Goal: Complete application form

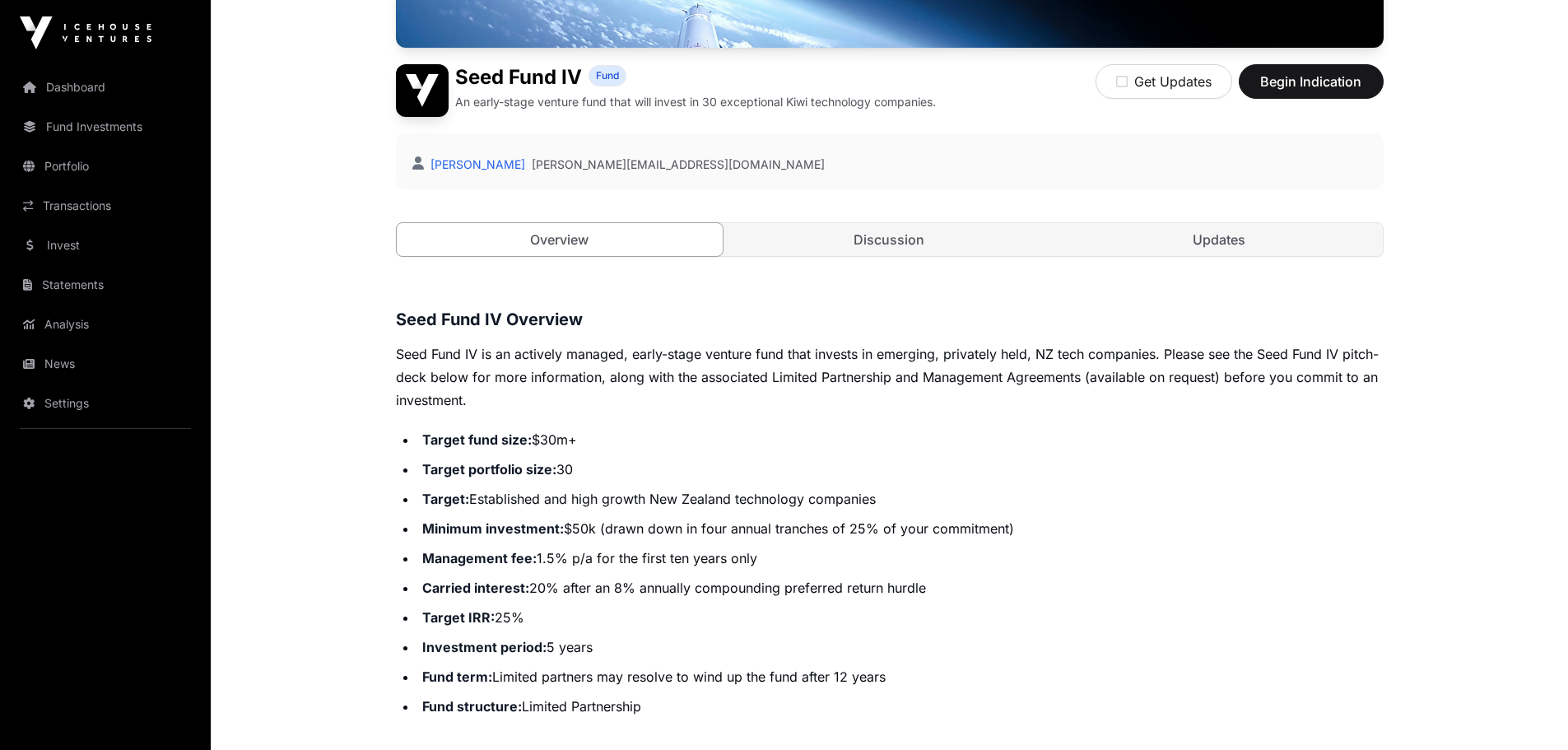
scroll to position [411, 0]
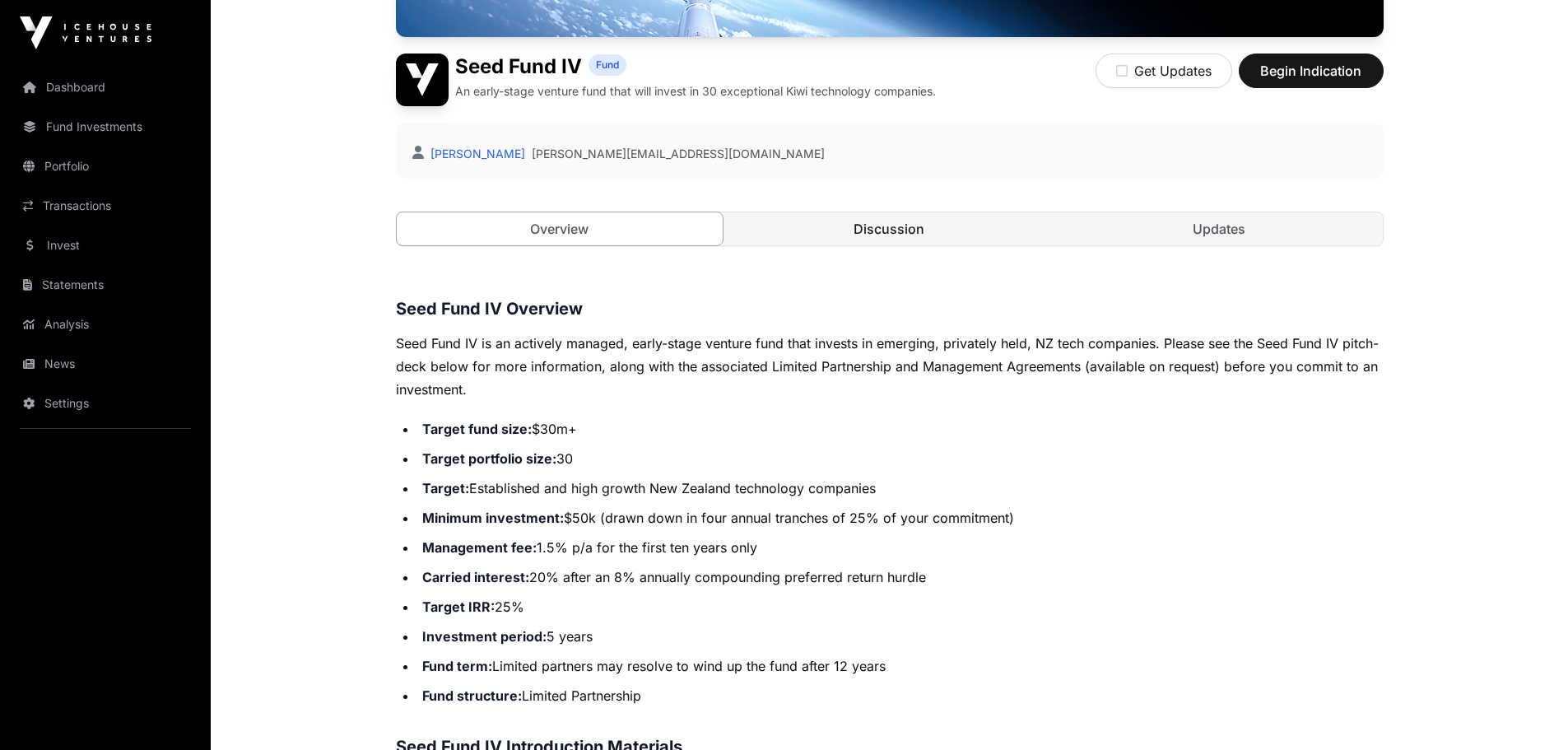
click at [937, 236] on link "Discussion" at bounding box center [890, 228] width 326 height 33
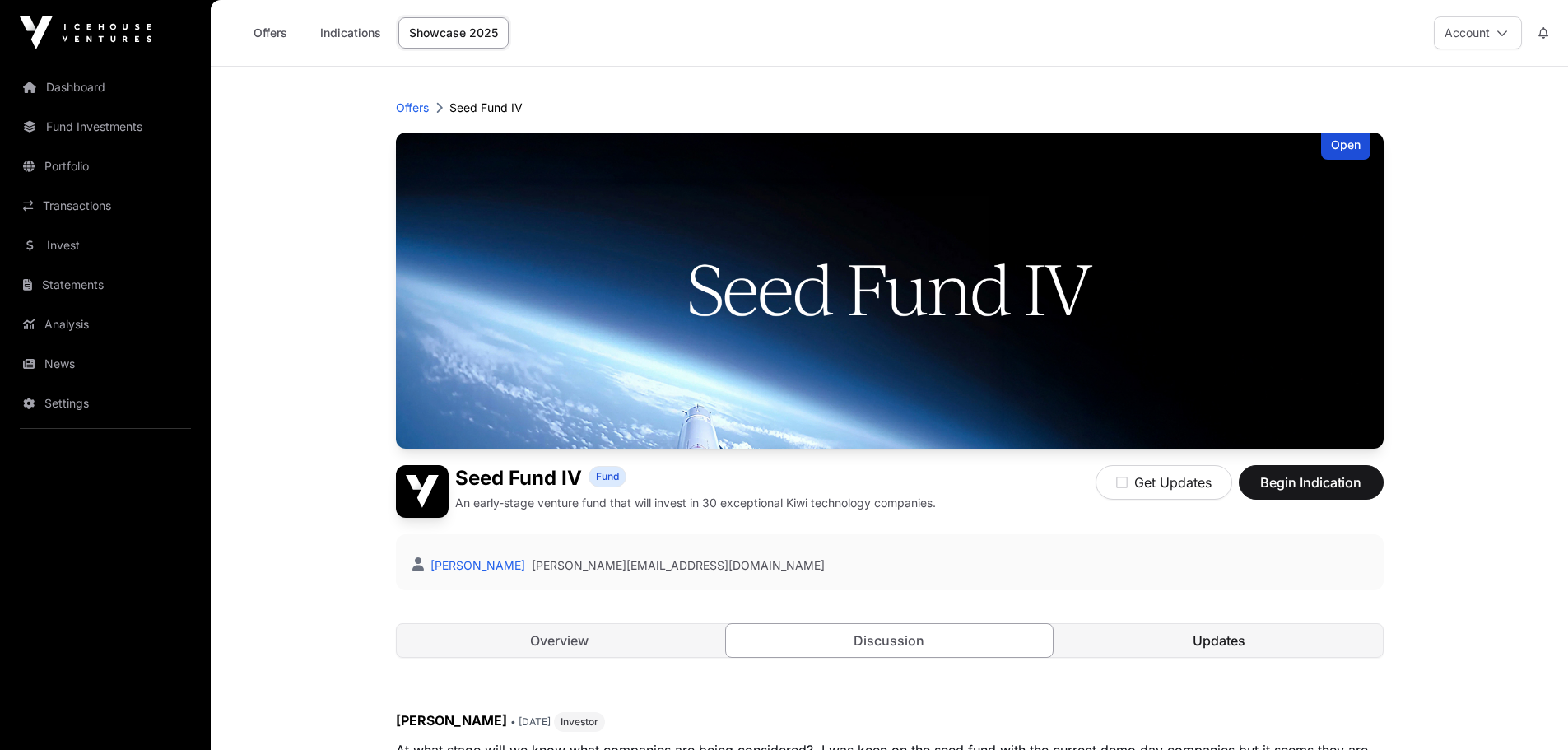
click at [1159, 647] on link "Updates" at bounding box center [1219, 640] width 326 height 33
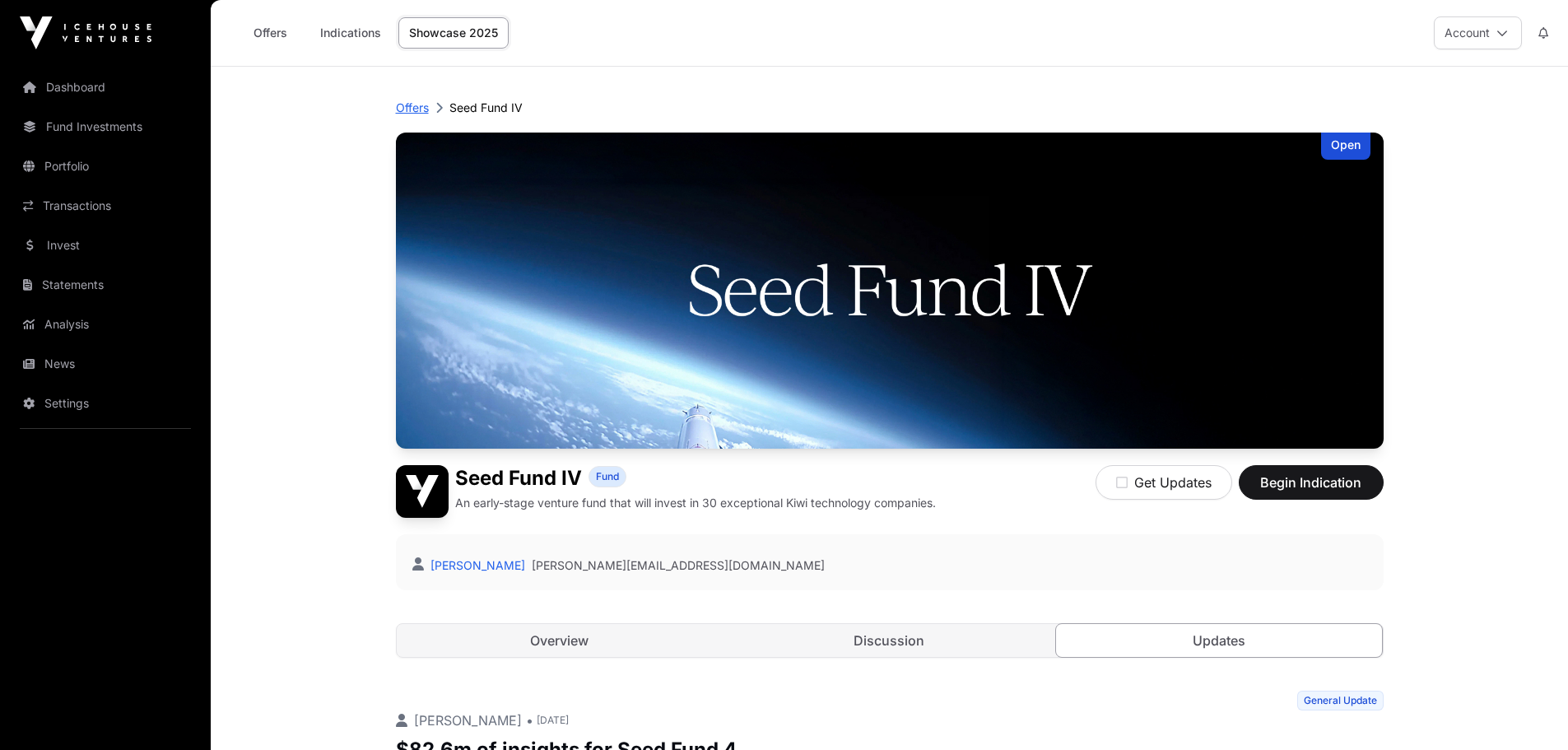
click at [416, 109] on p "Offers" at bounding box center [412, 108] width 33 height 16
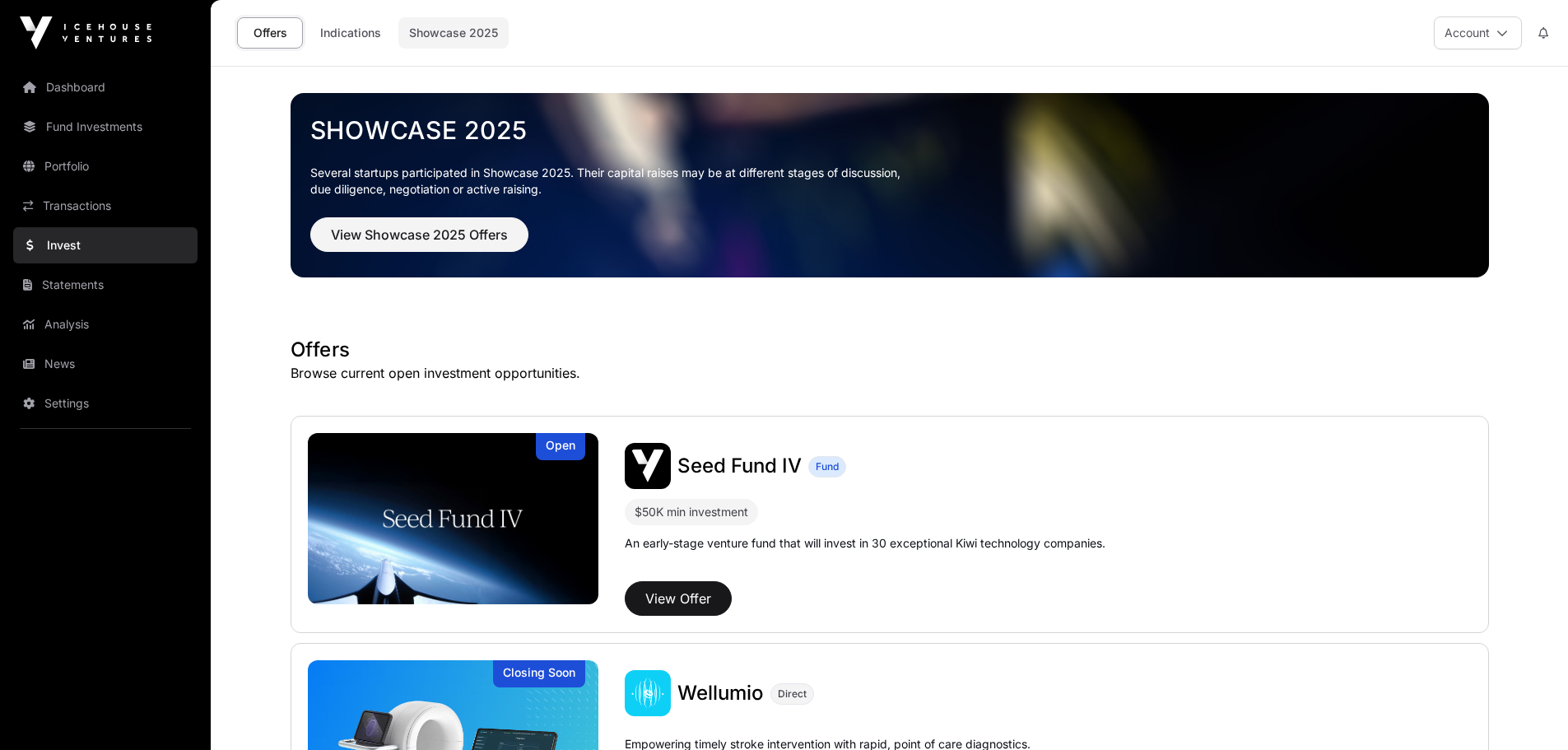
click at [450, 30] on link "Showcase 2025" at bounding box center [453, 32] width 110 height 31
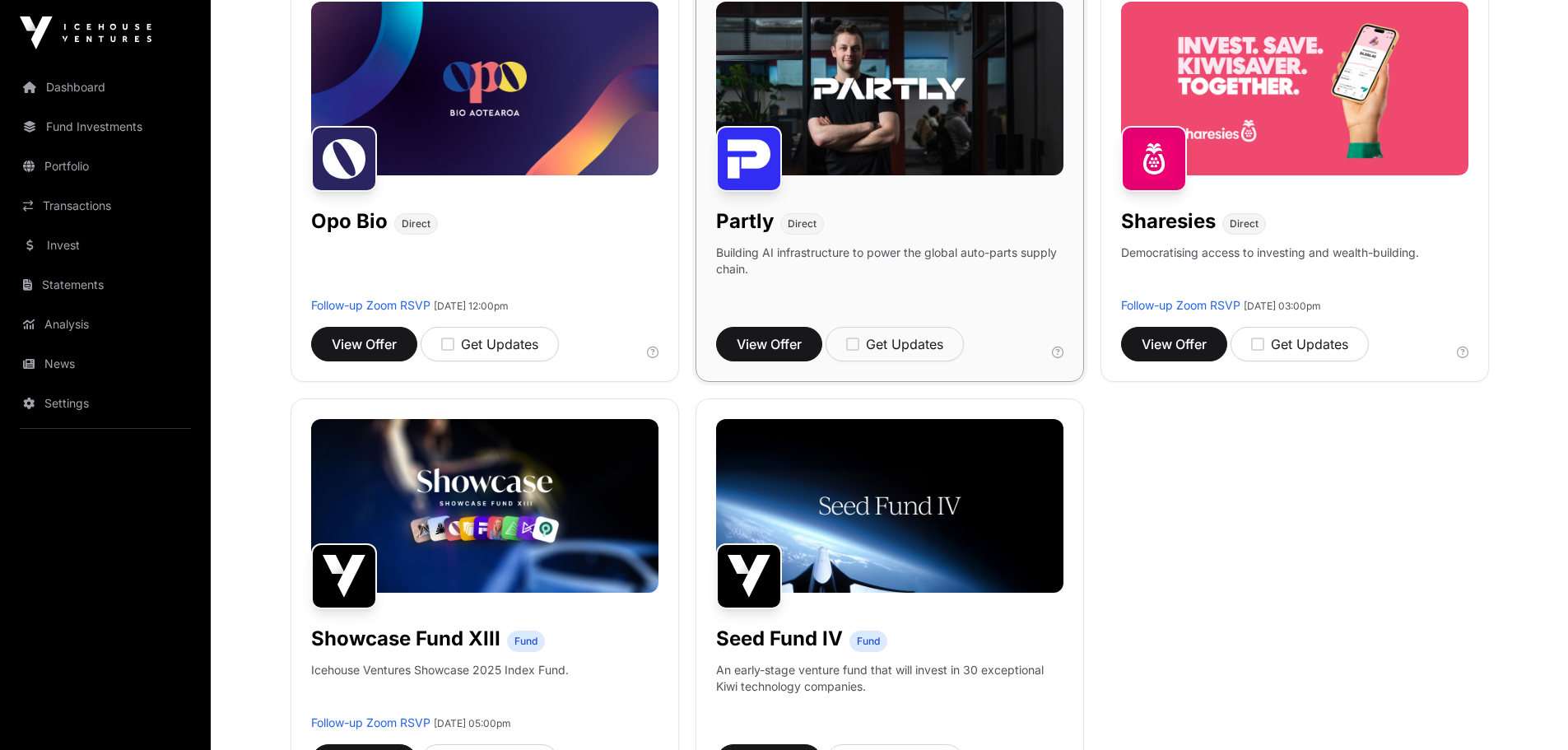
scroll to position [1153, 0]
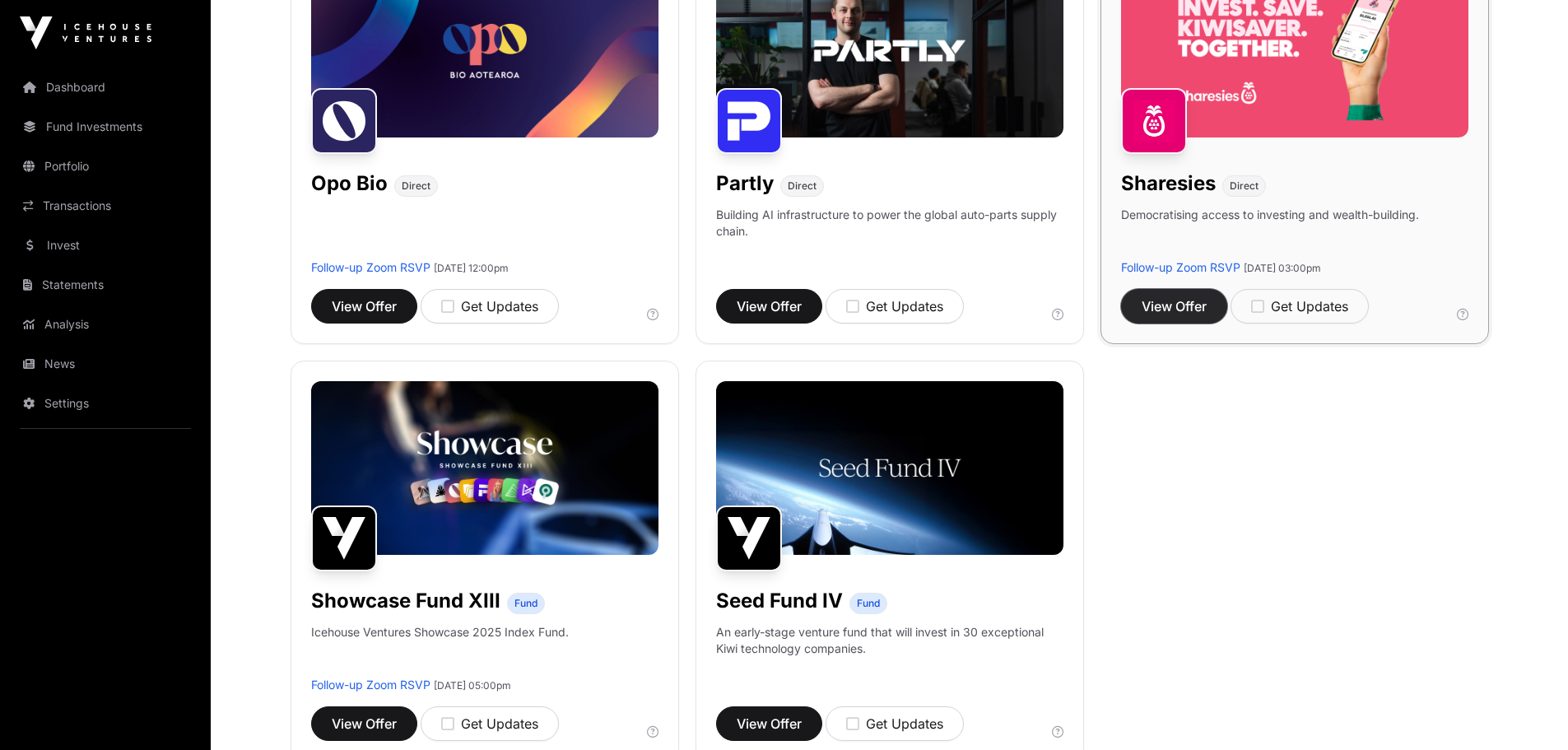
click at [1185, 307] on span "View Offer" at bounding box center [1174, 306] width 65 height 20
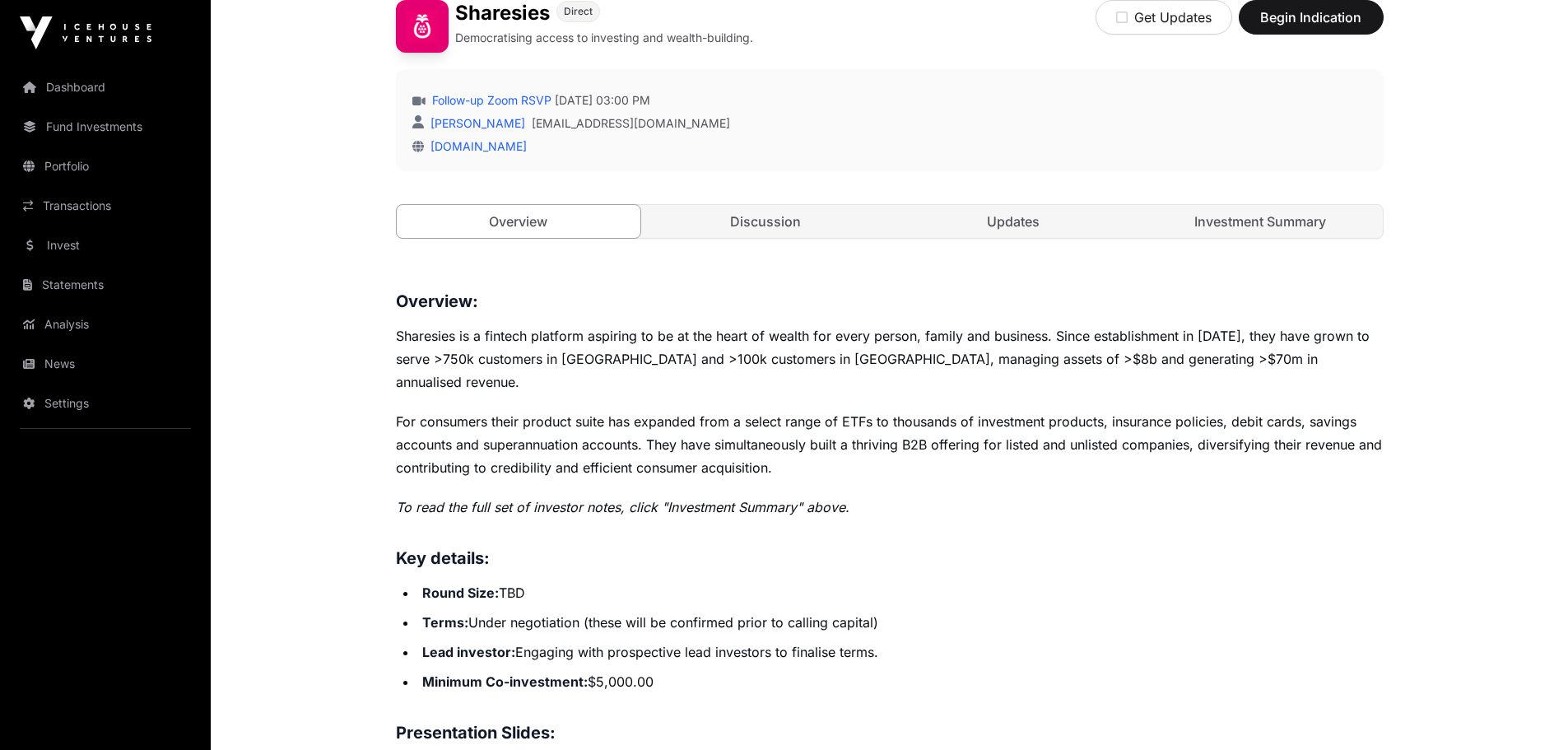
scroll to position [329, 0]
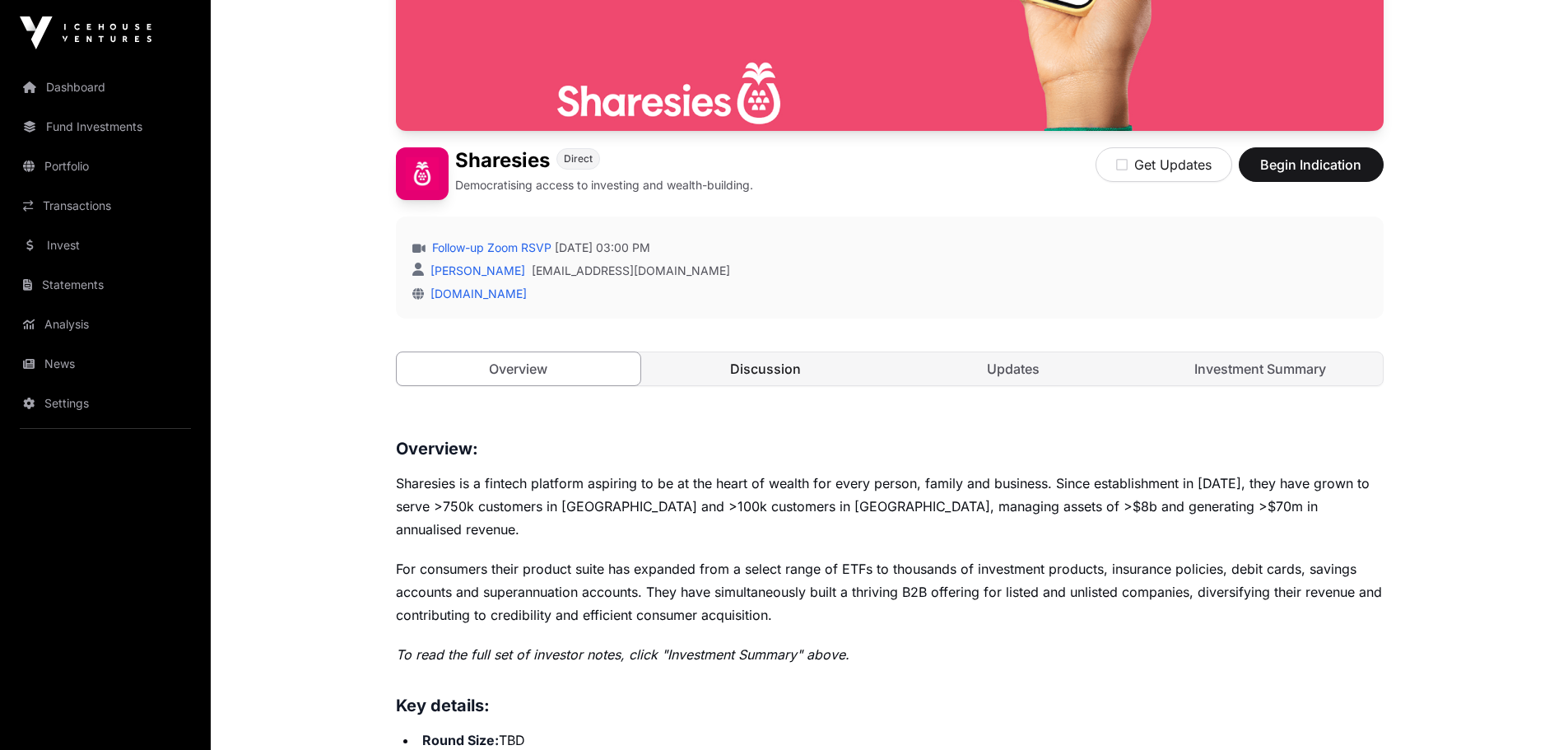
click at [715, 370] on link "Discussion" at bounding box center [765, 368] width 244 height 33
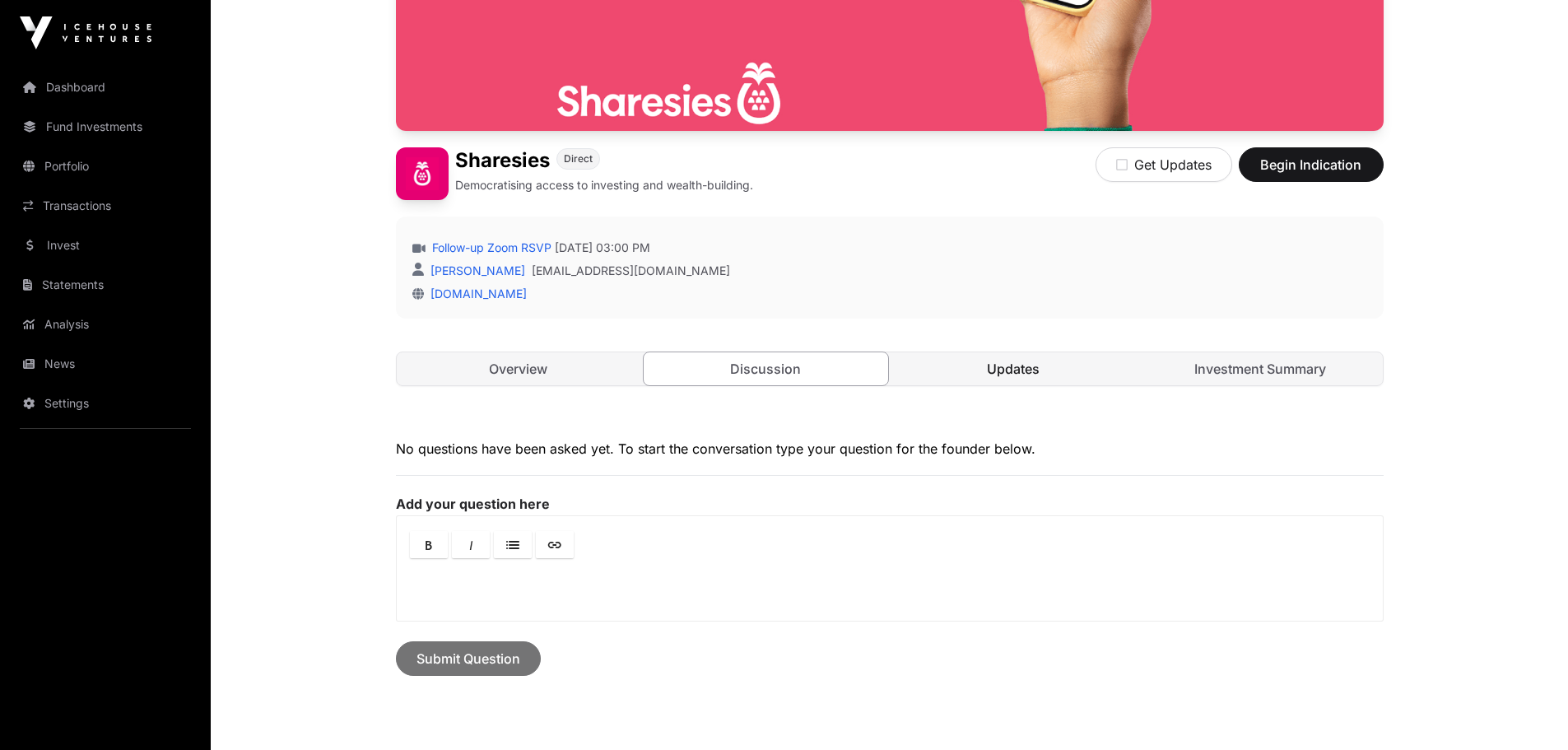
click at [981, 376] on link "Updates" at bounding box center [1013, 368] width 244 height 33
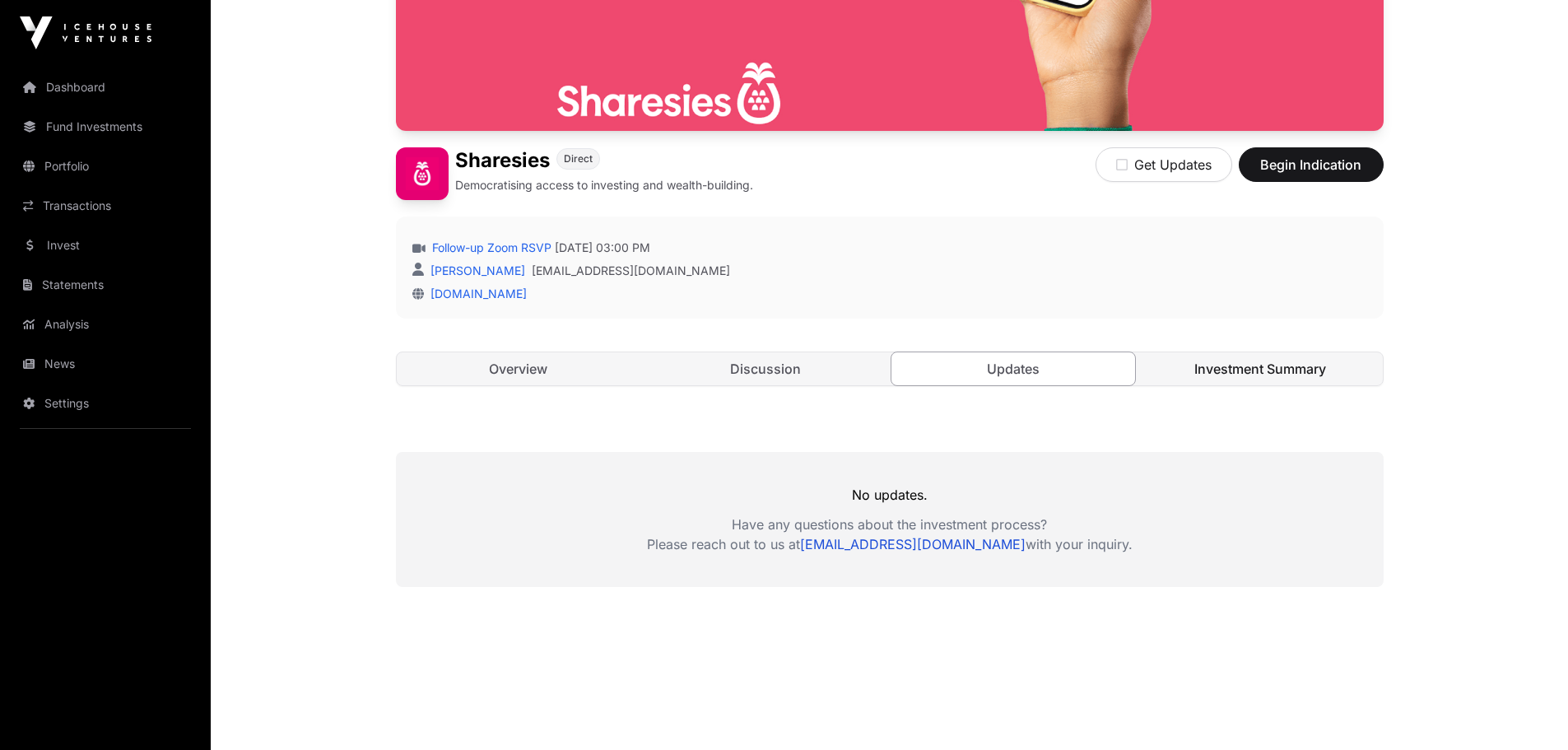
click at [1220, 374] on link "Investment Summary" at bounding box center [1260, 368] width 244 height 33
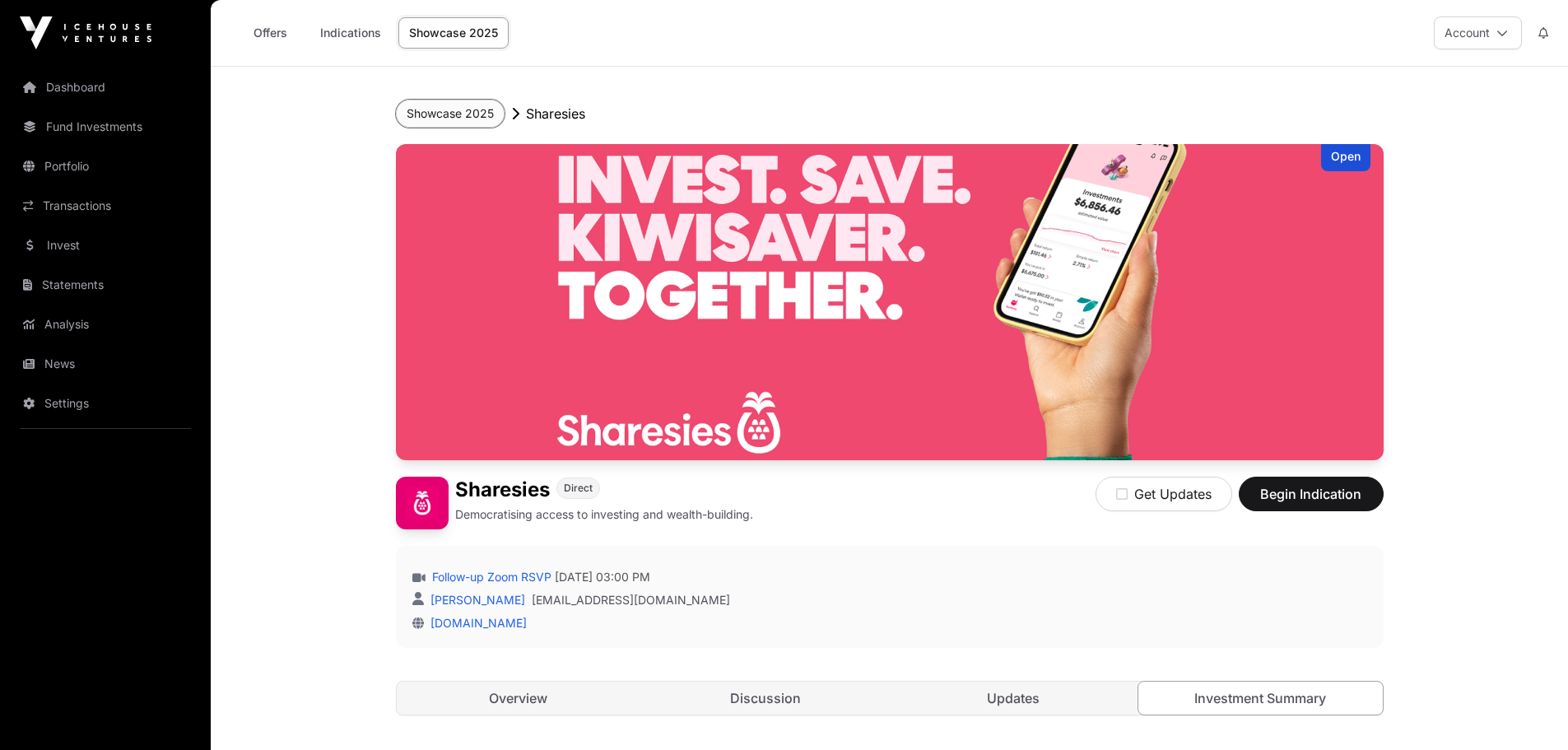
click at [455, 112] on button "Showcase 2025" at bounding box center [450, 114] width 108 height 28
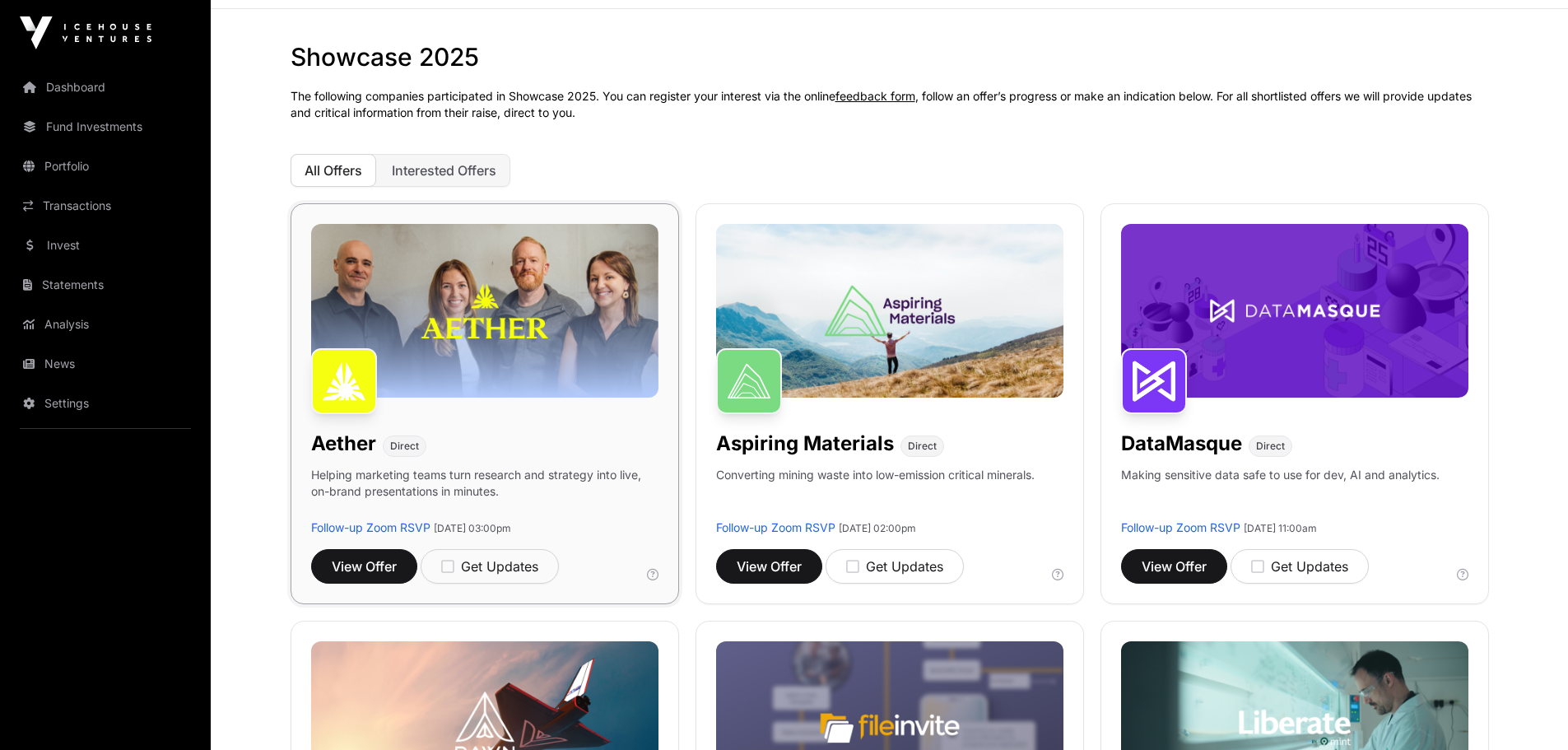
scroll to position [82, 0]
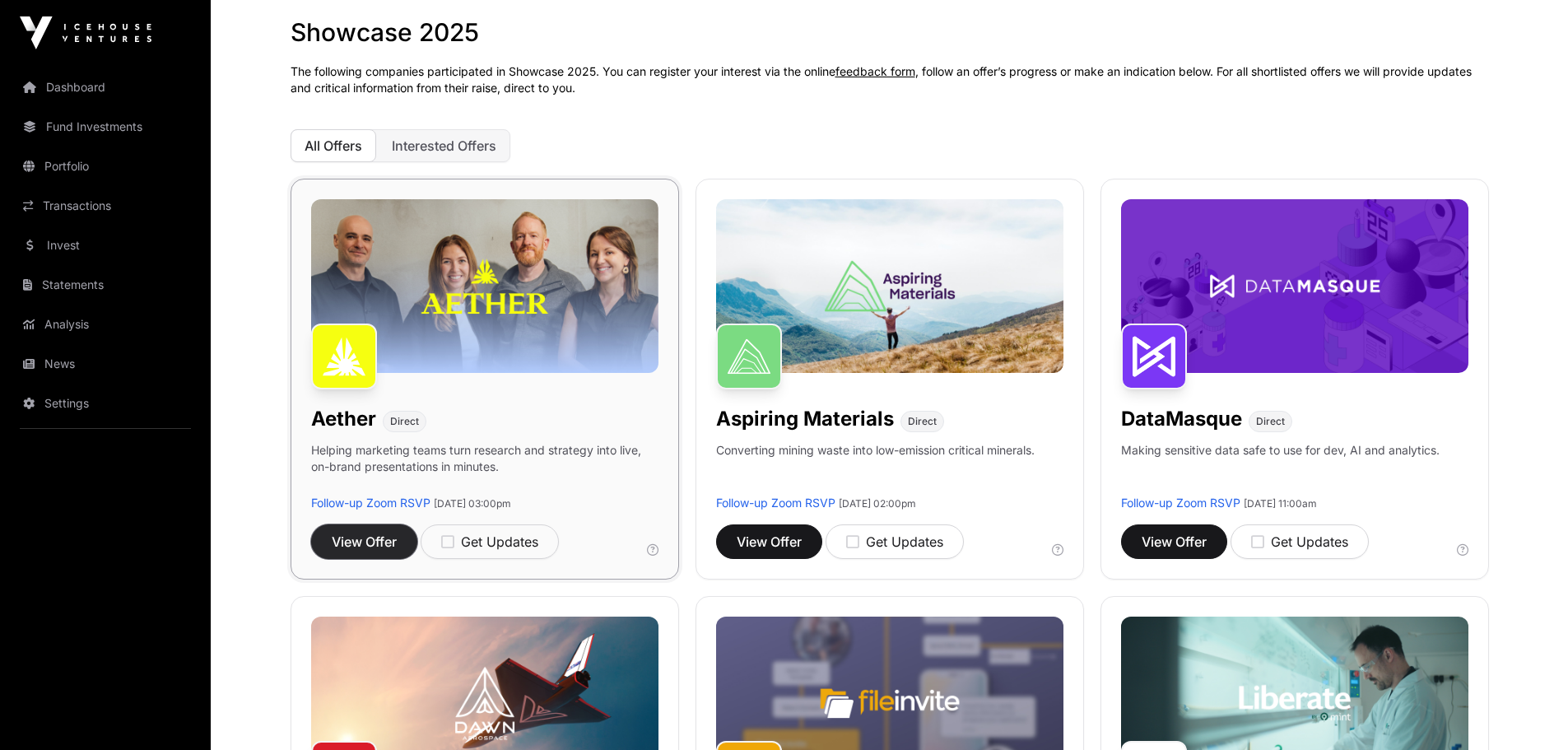
click at [369, 541] on span "View Offer" at bounding box center [364, 542] width 65 height 20
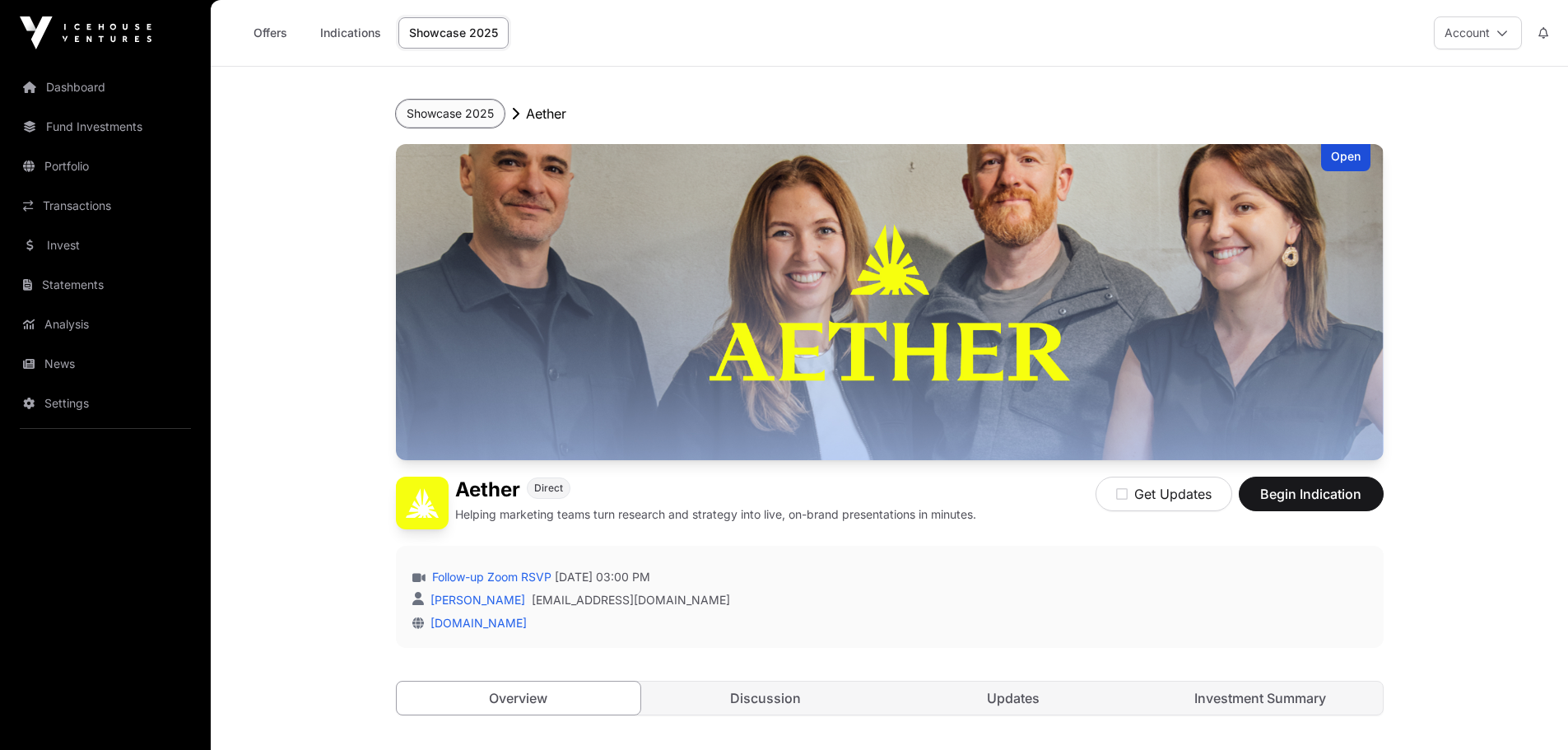
click at [446, 107] on button "Showcase 2025" at bounding box center [450, 114] width 108 height 28
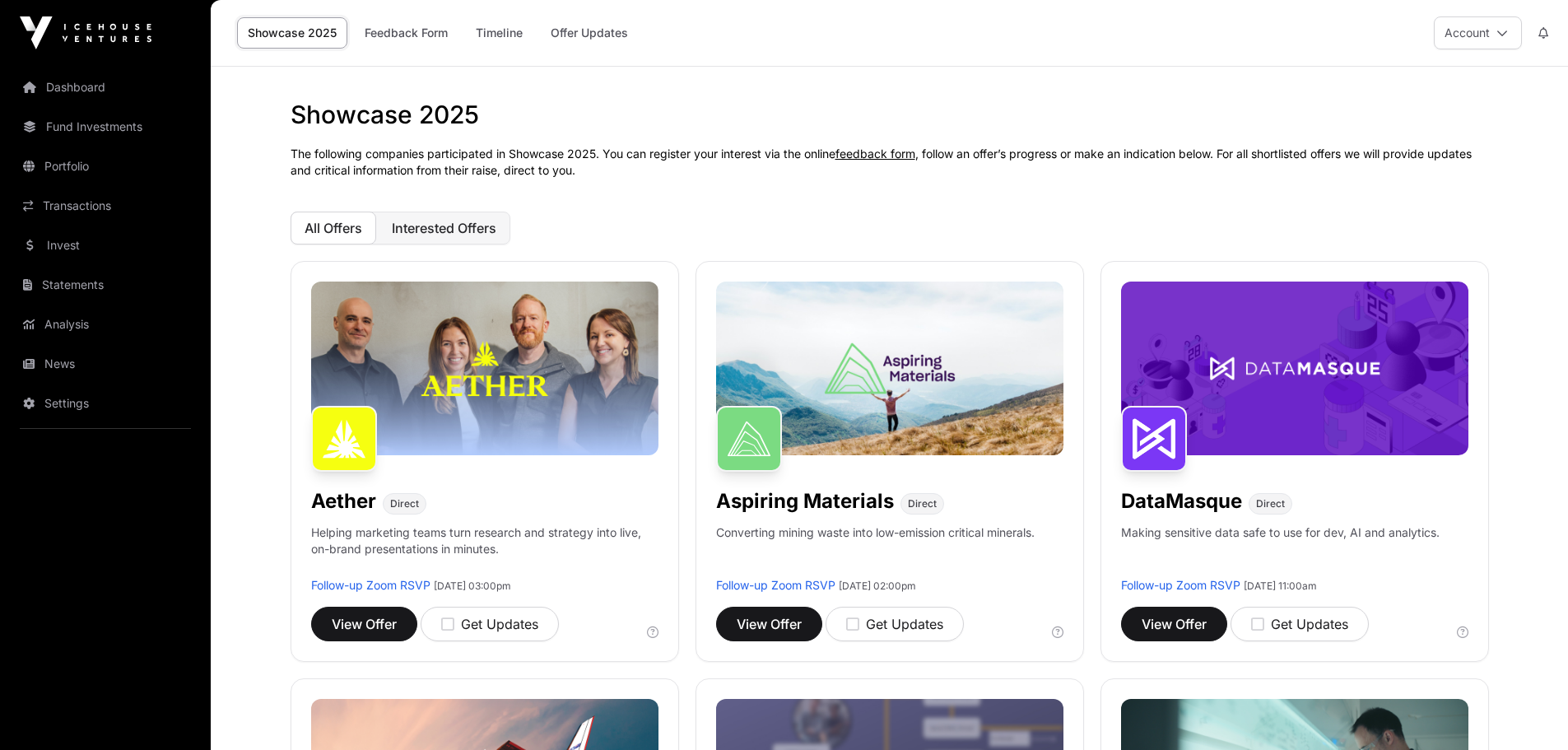
click at [439, 229] on span "Interested Offers" at bounding box center [443, 227] width 105 height 16
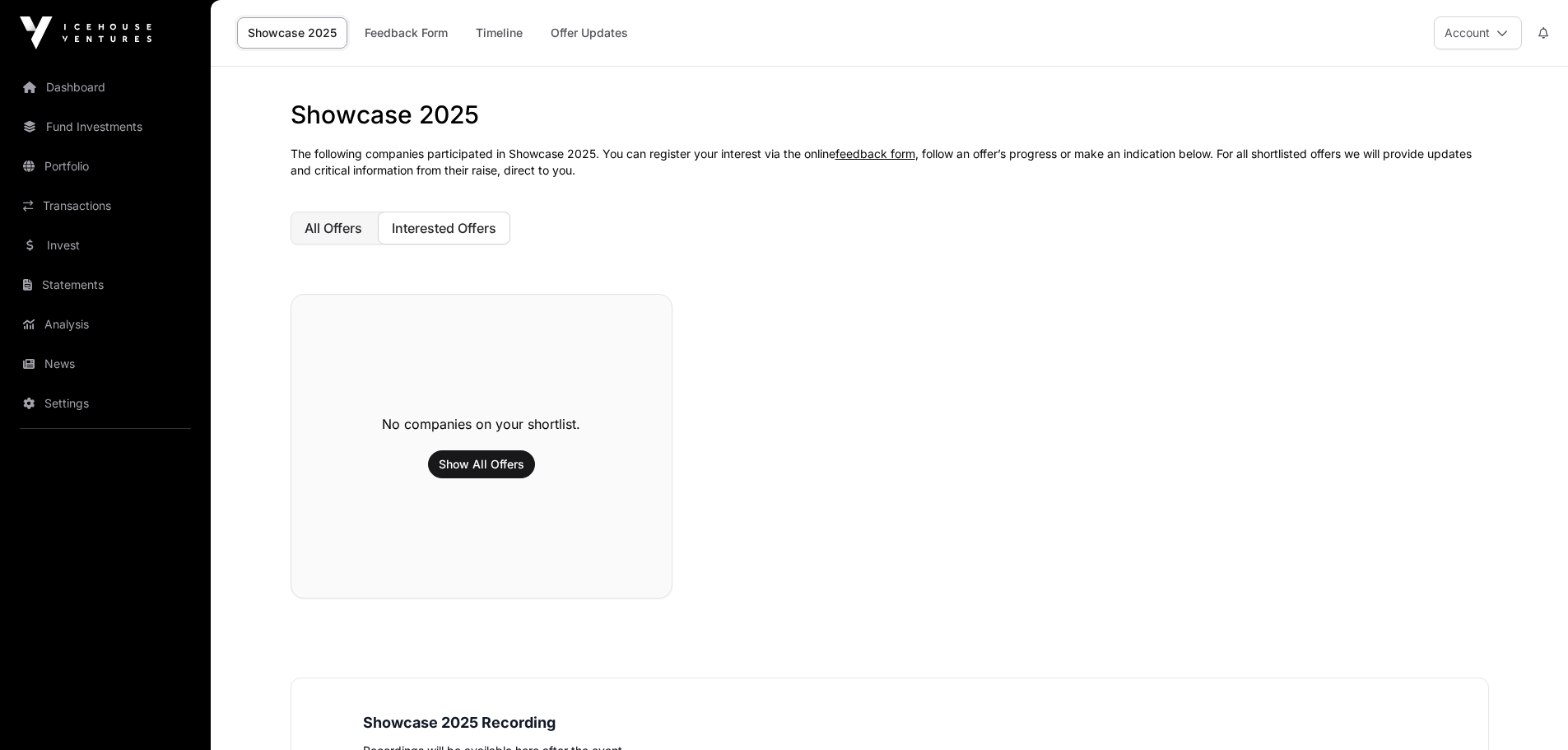
click at [327, 219] on button "All Offers" at bounding box center [333, 227] width 86 height 33
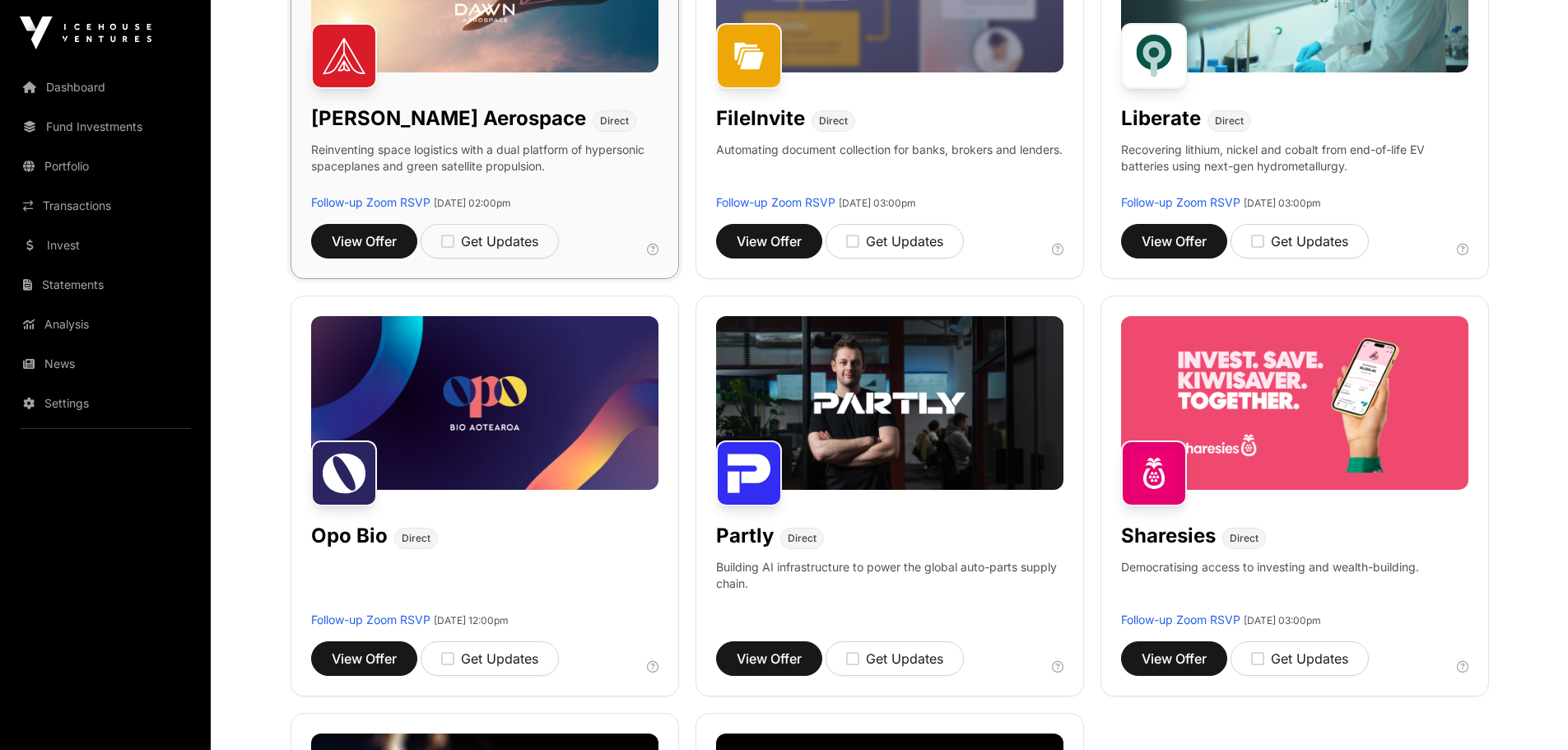
scroll to position [824, 0]
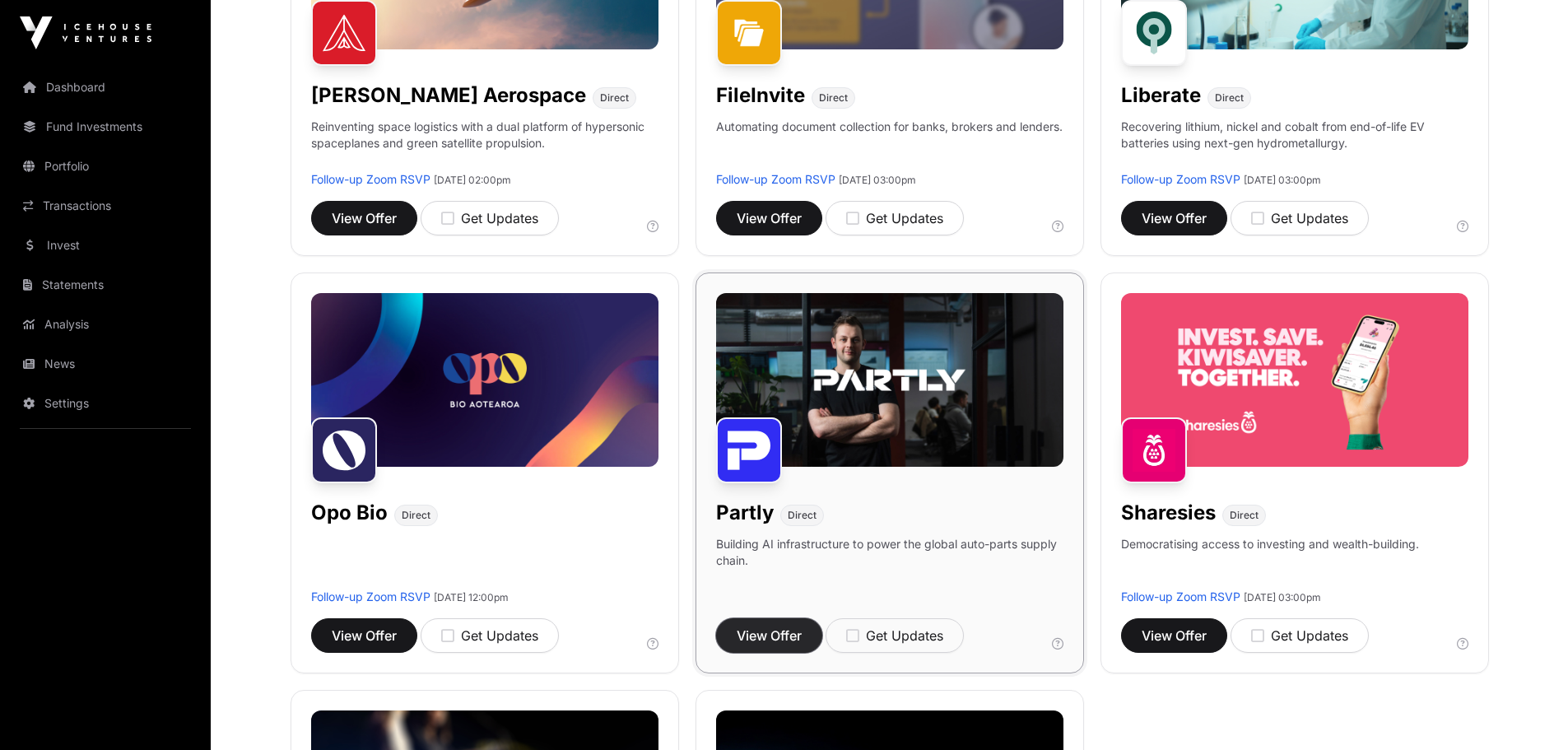
click at [759, 640] on span "View Offer" at bounding box center [769, 635] width 65 height 20
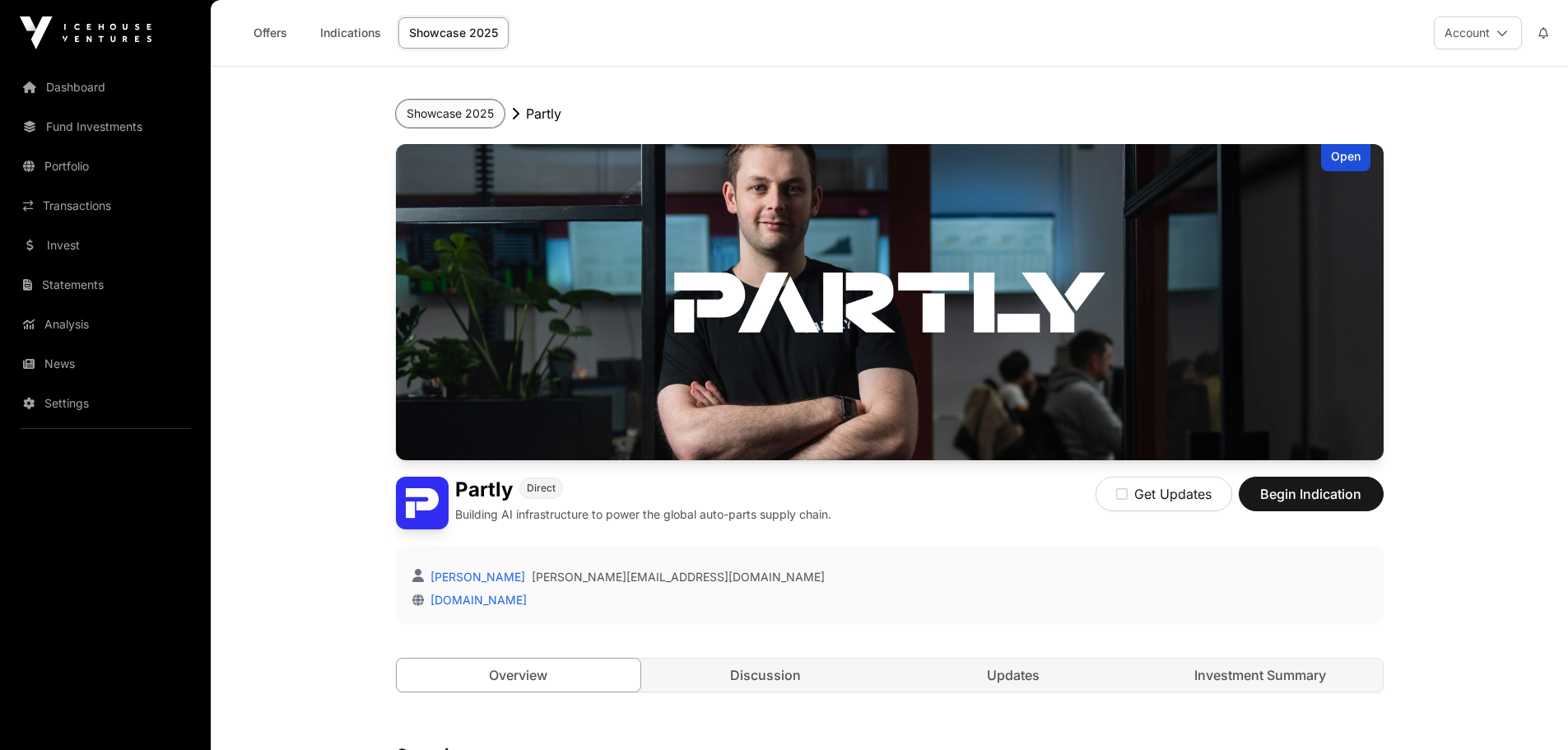
click at [451, 118] on button "Showcase 2025" at bounding box center [450, 114] width 108 height 28
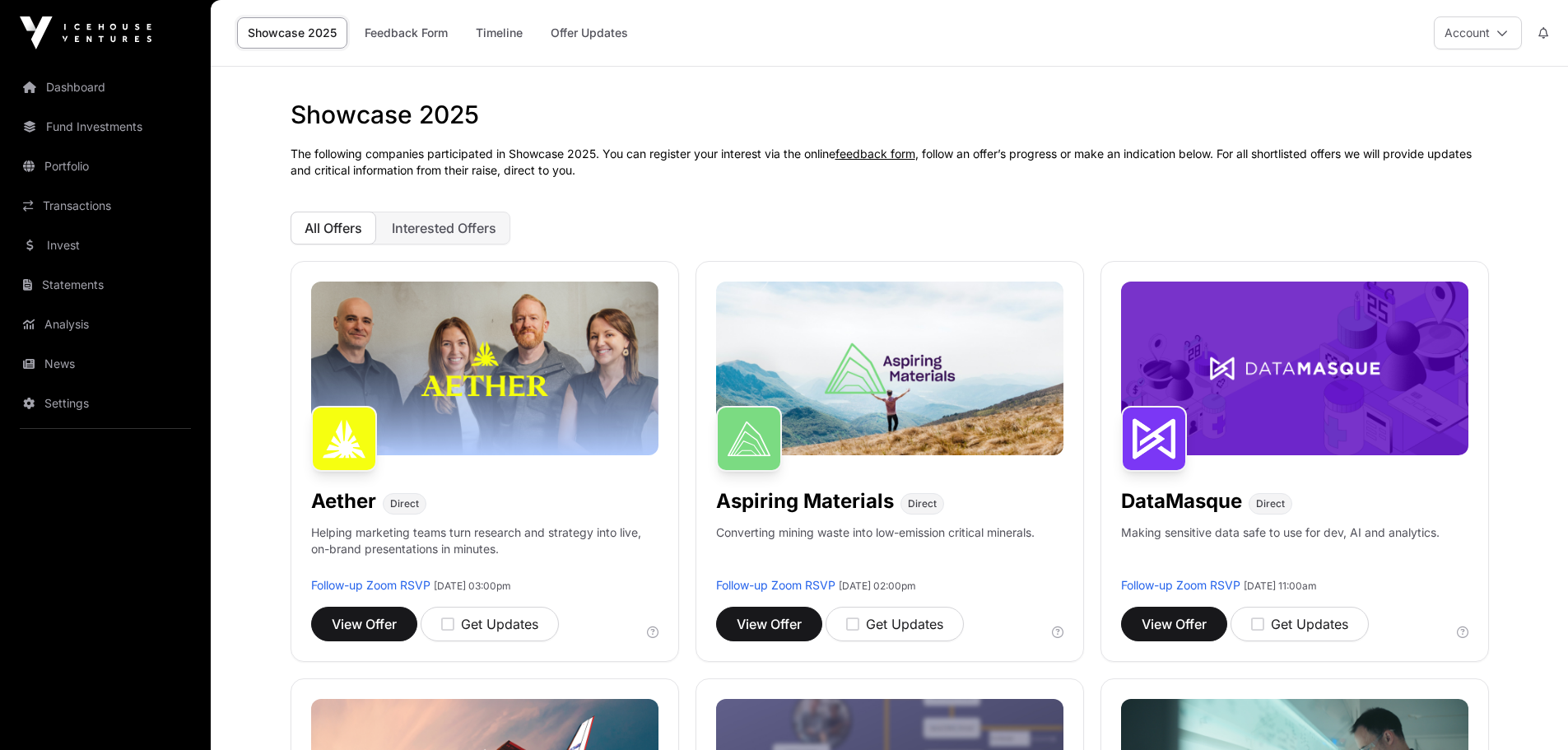
click at [73, 30] on img at bounding box center [86, 32] width 132 height 33
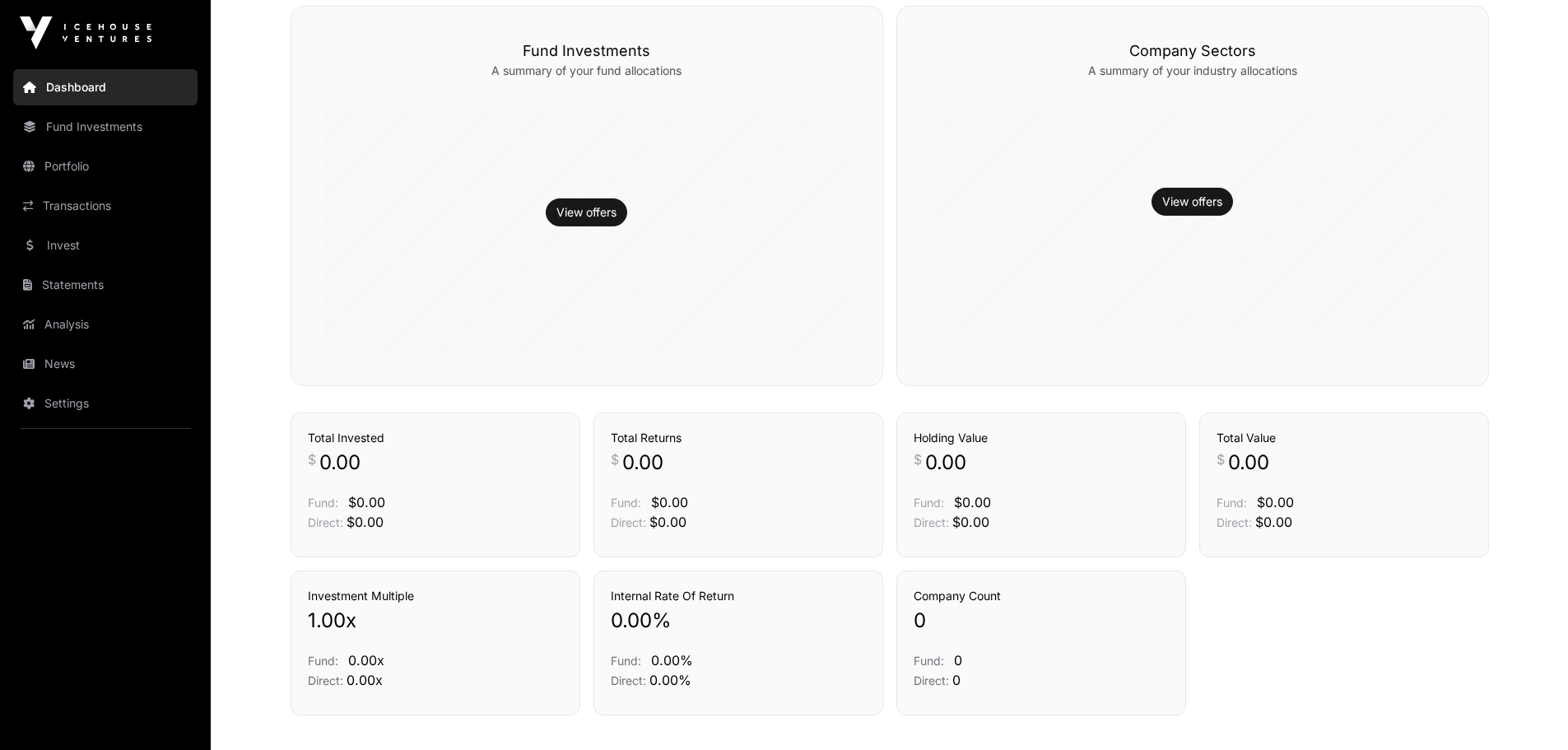
scroll to position [500, 0]
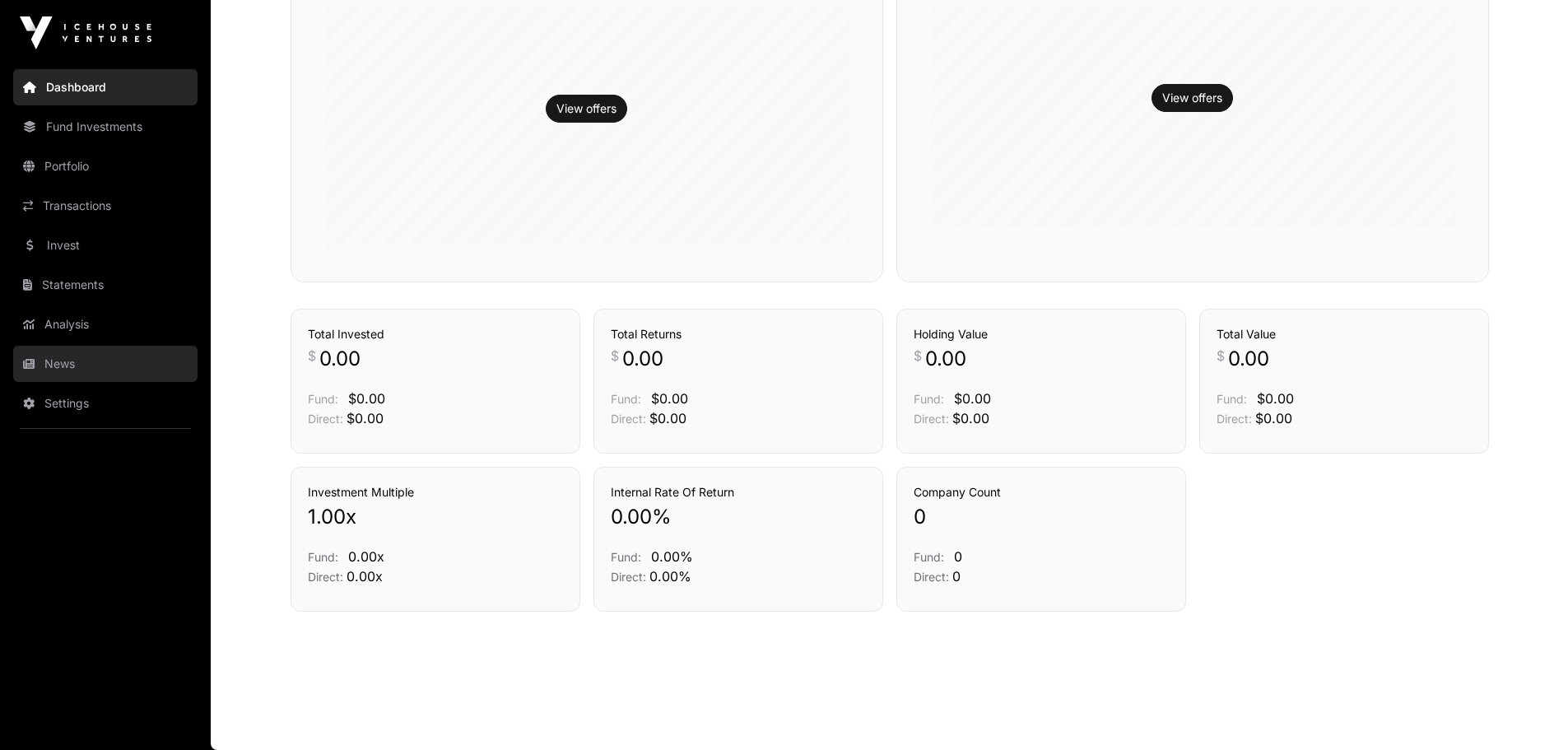
click at [42, 362] on link "News" at bounding box center [105, 363] width 184 height 36
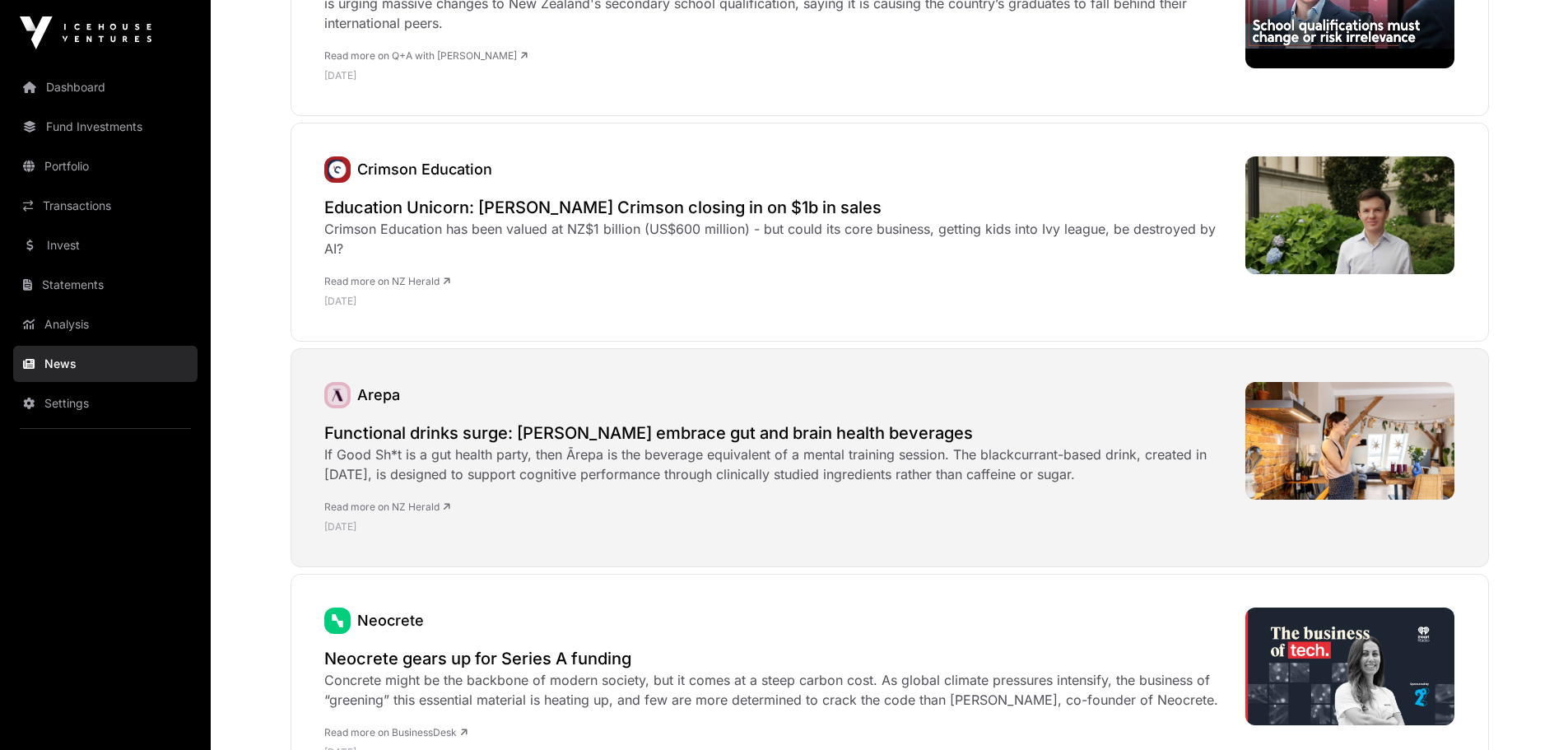
scroll to position [2970, 0]
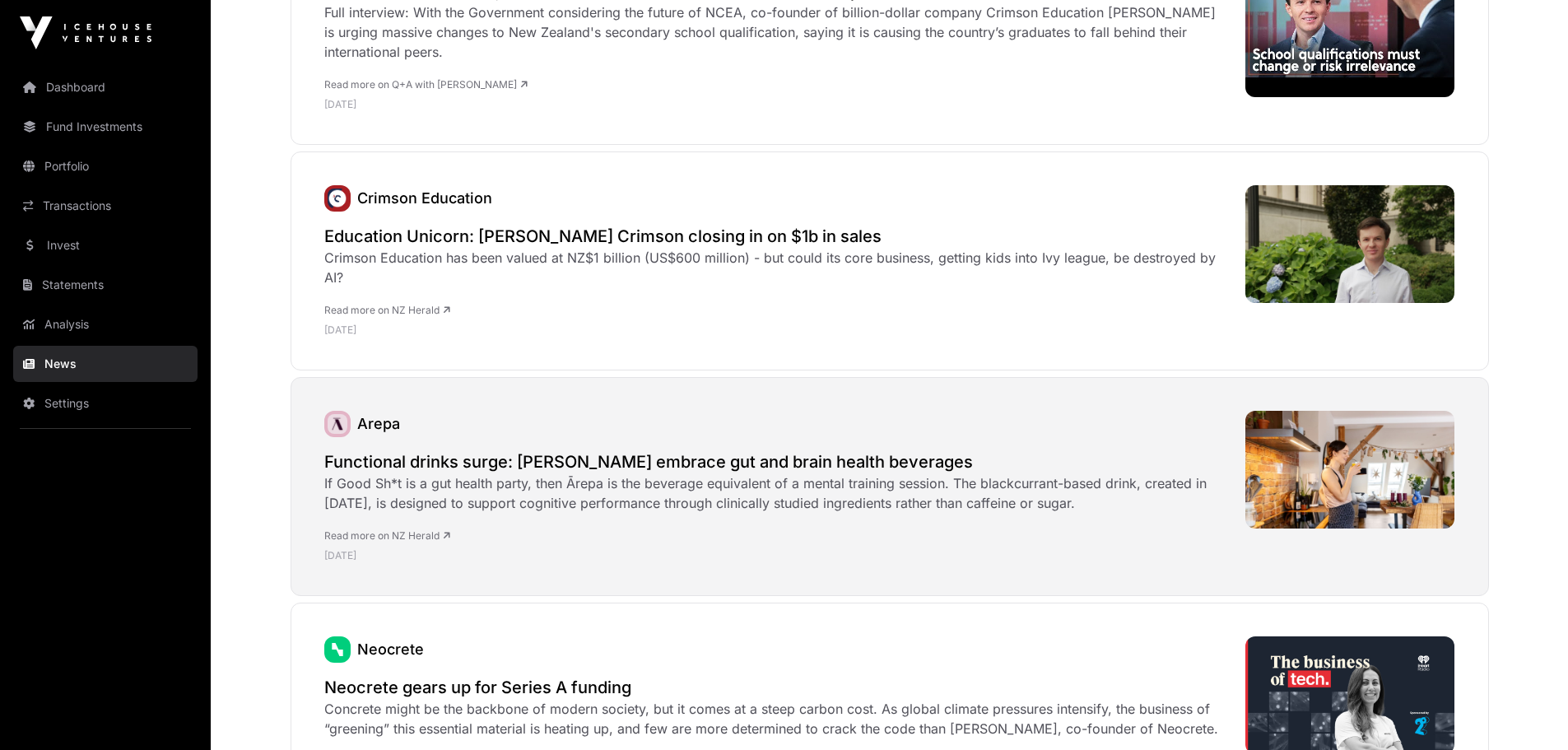
click at [559, 461] on h2 "Functional drinks surge: [PERSON_NAME] embrace gut and brain health beverages" at bounding box center [776, 461] width 905 height 23
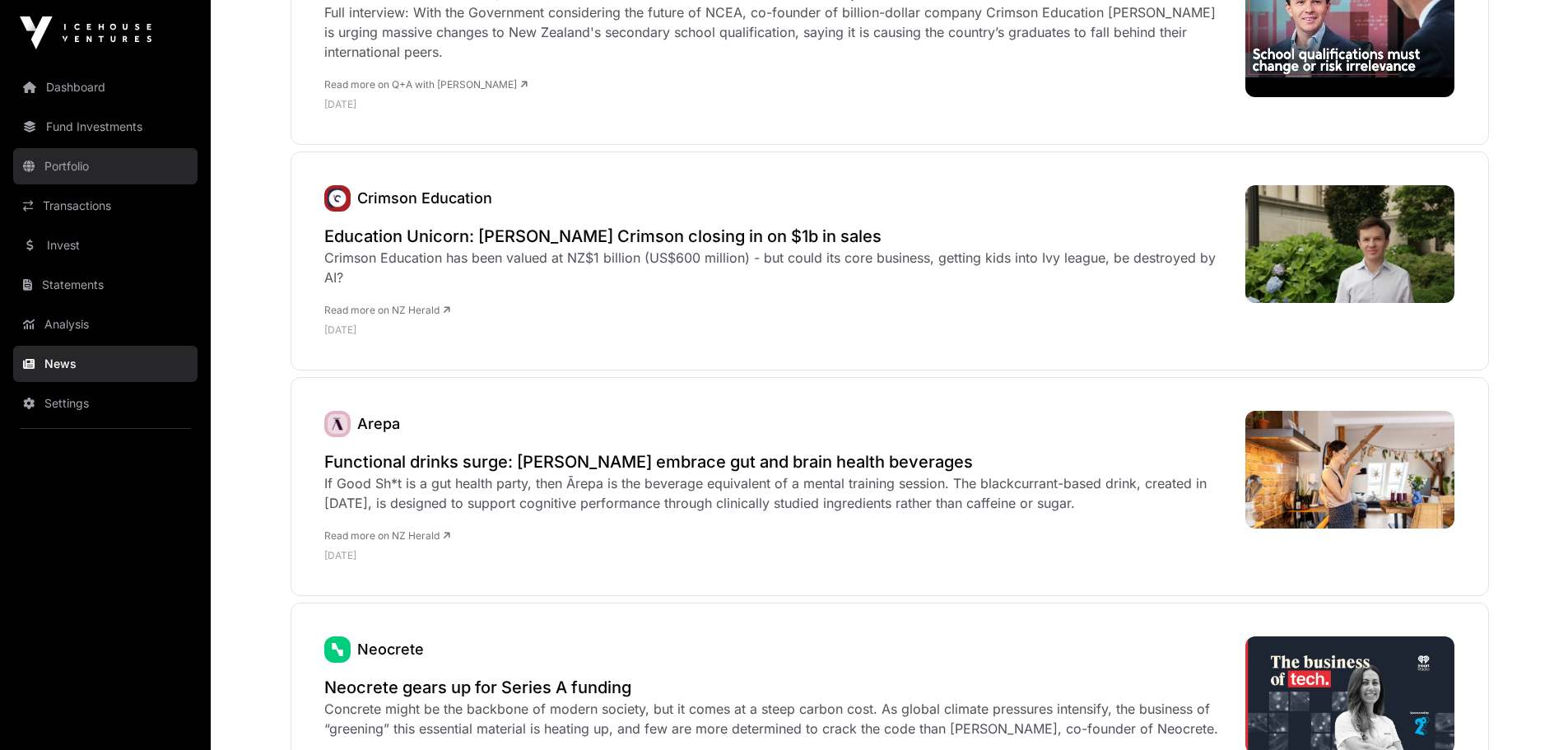
click at [76, 166] on link "Portfolio" at bounding box center [105, 166] width 184 height 36
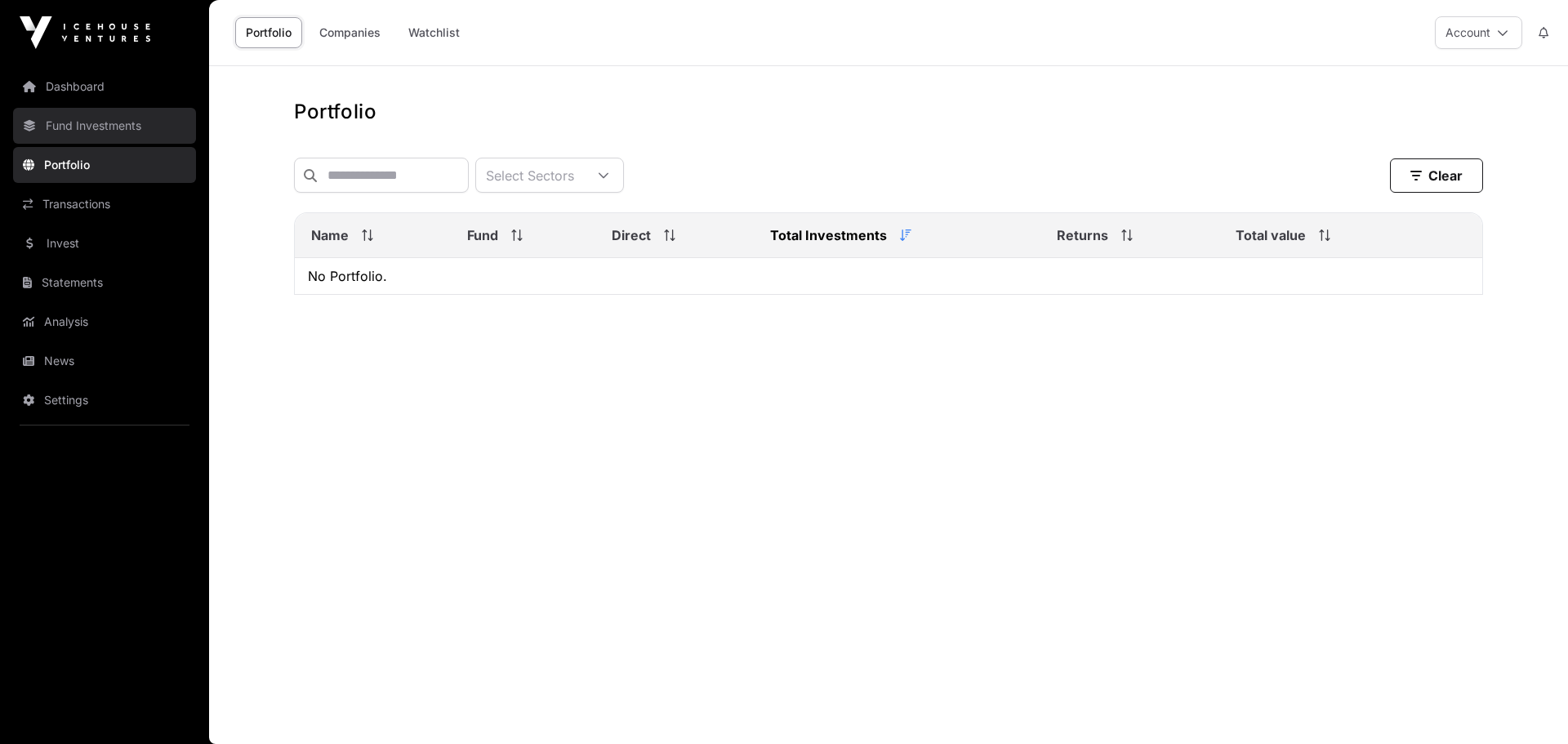
click at [86, 130] on link "Fund Investments" at bounding box center [104, 125] width 183 height 36
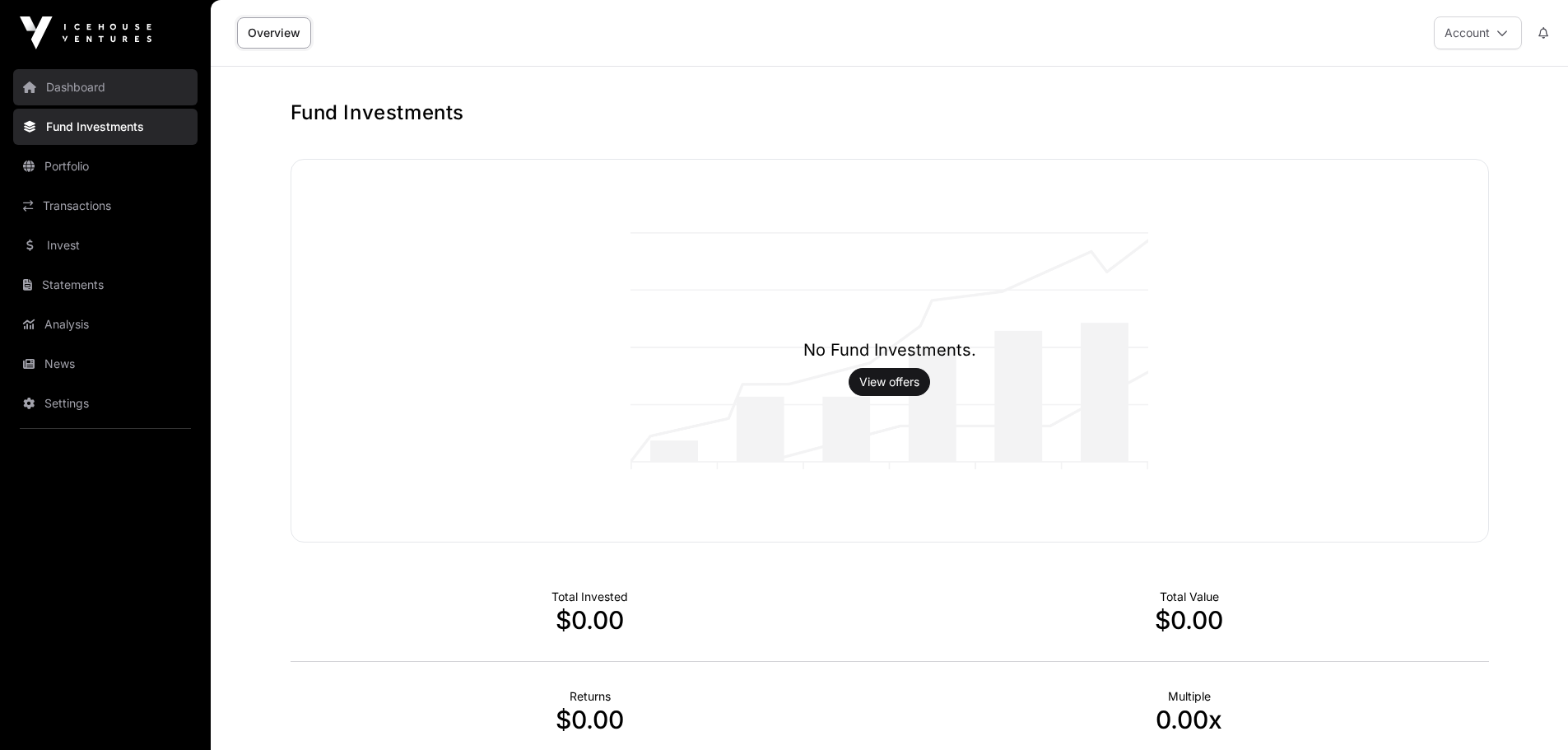
click at [108, 98] on link "Dashboard" at bounding box center [105, 87] width 184 height 36
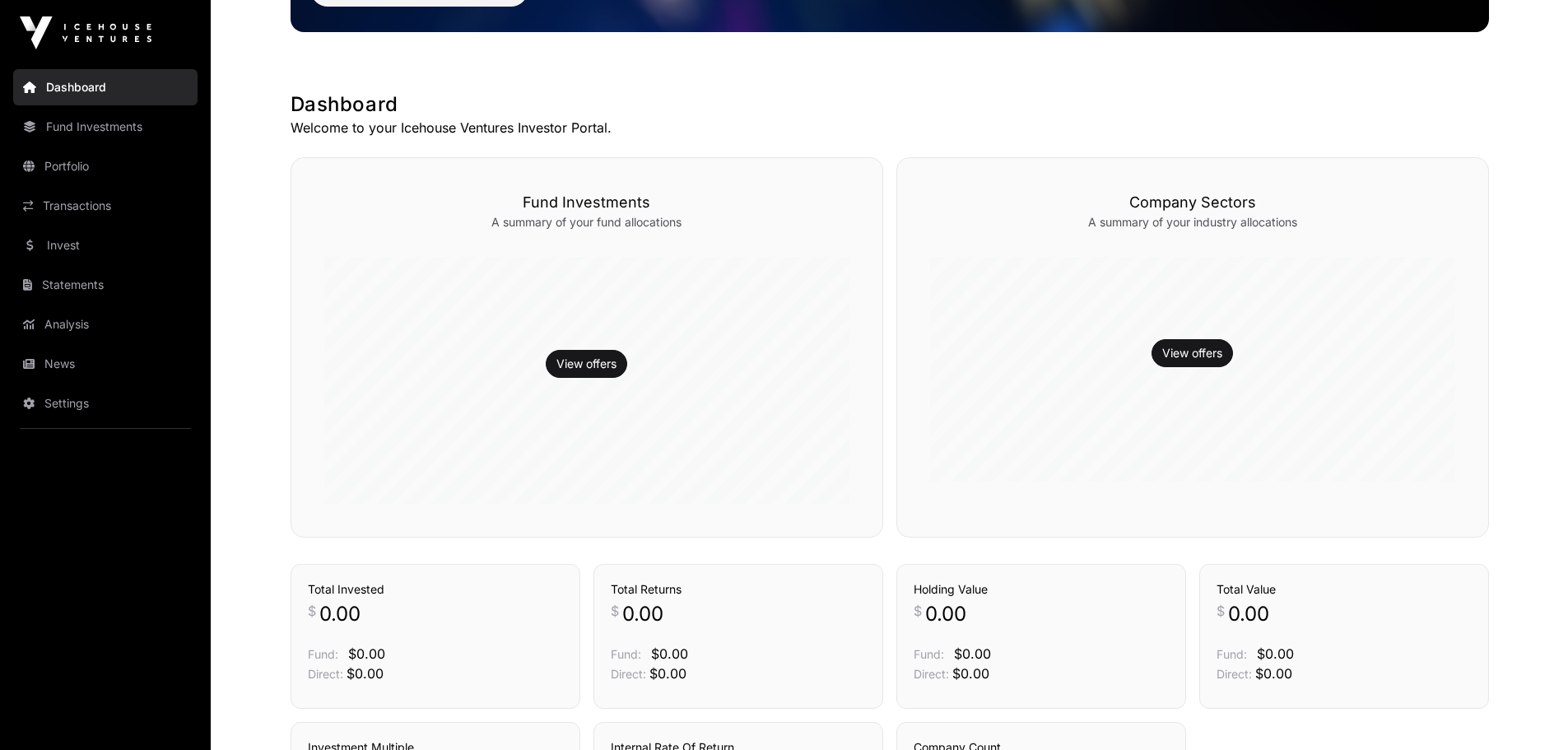
scroll to position [247, 0]
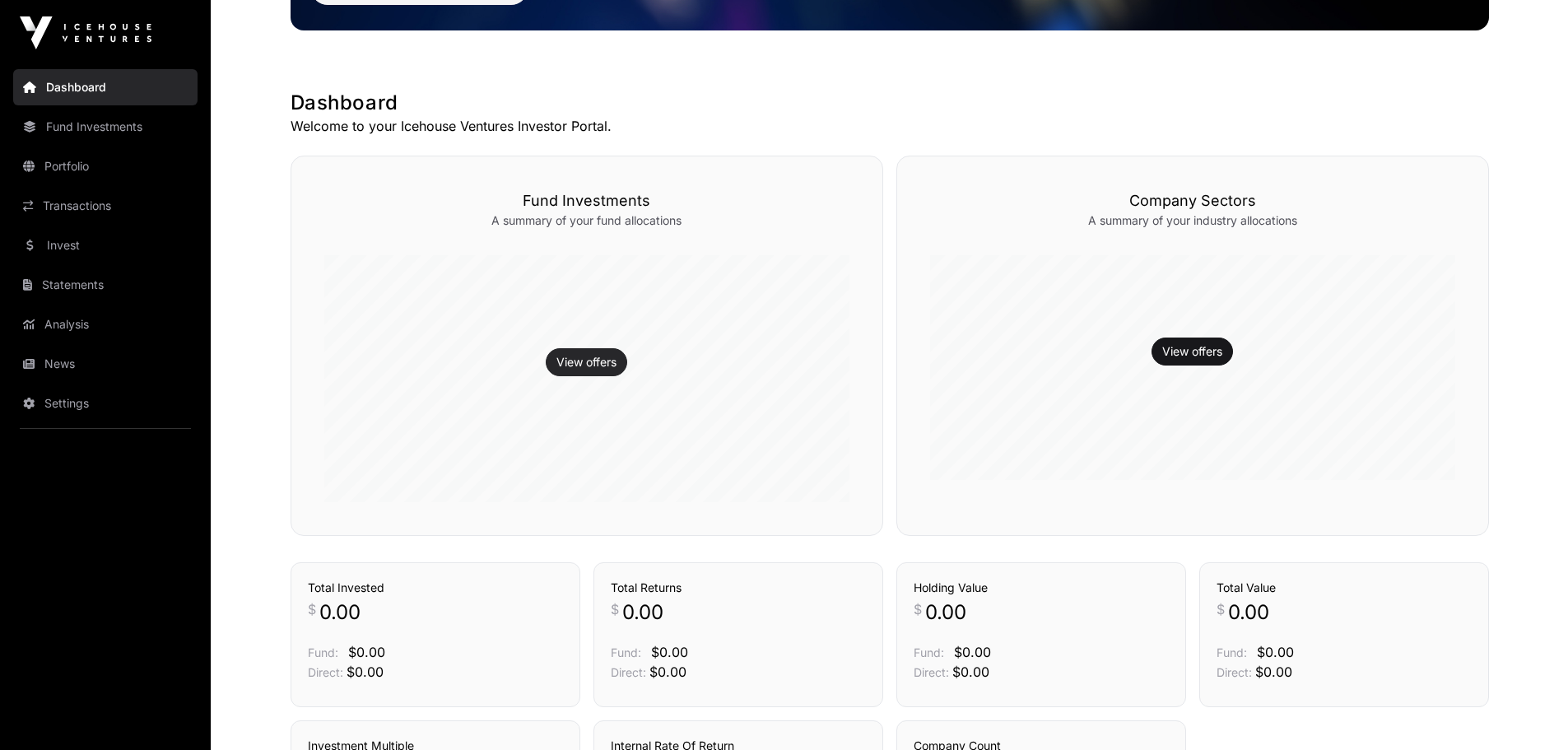
click at [575, 364] on link "View offers" at bounding box center [587, 361] width 60 height 16
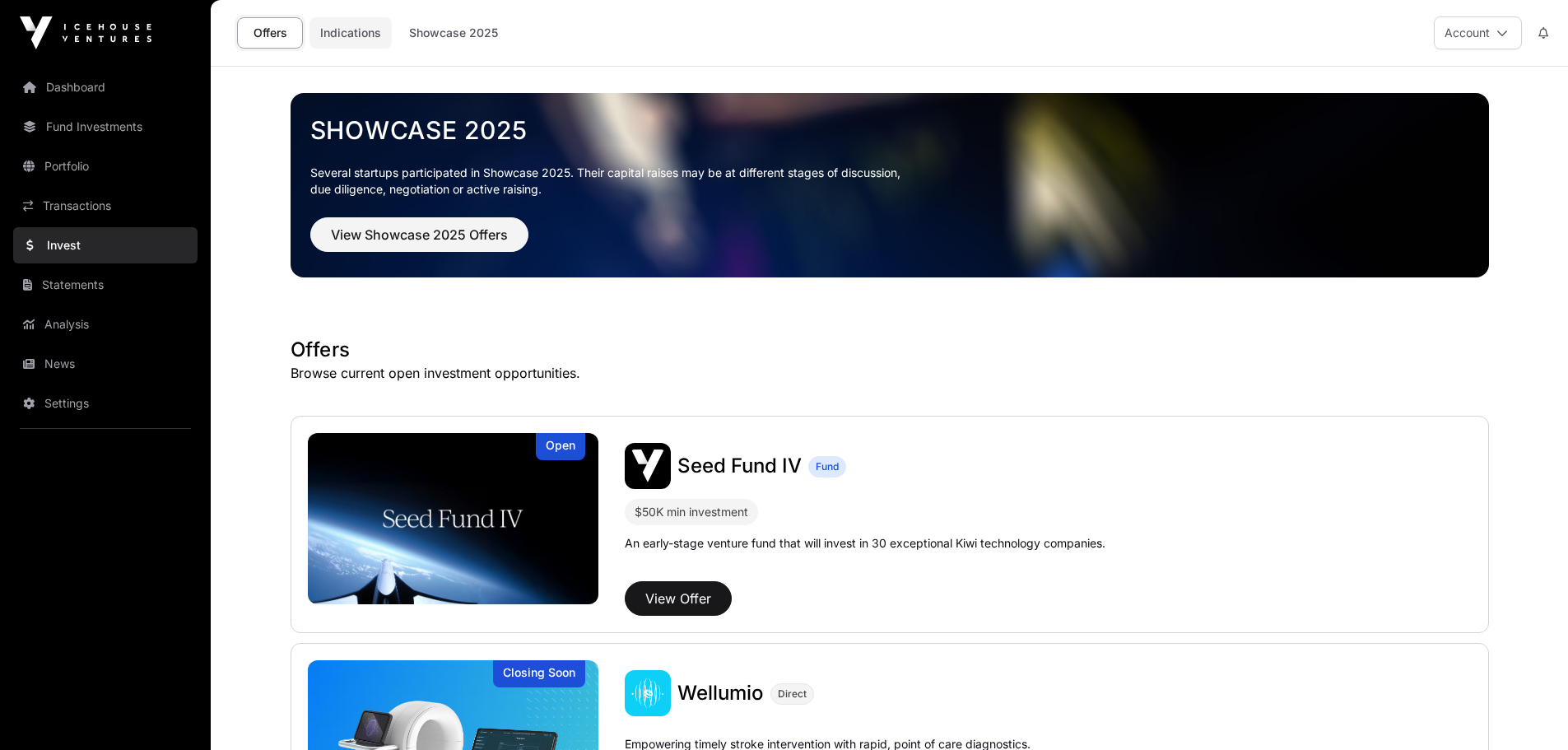
click at [363, 37] on link "Indications" at bounding box center [350, 32] width 82 height 31
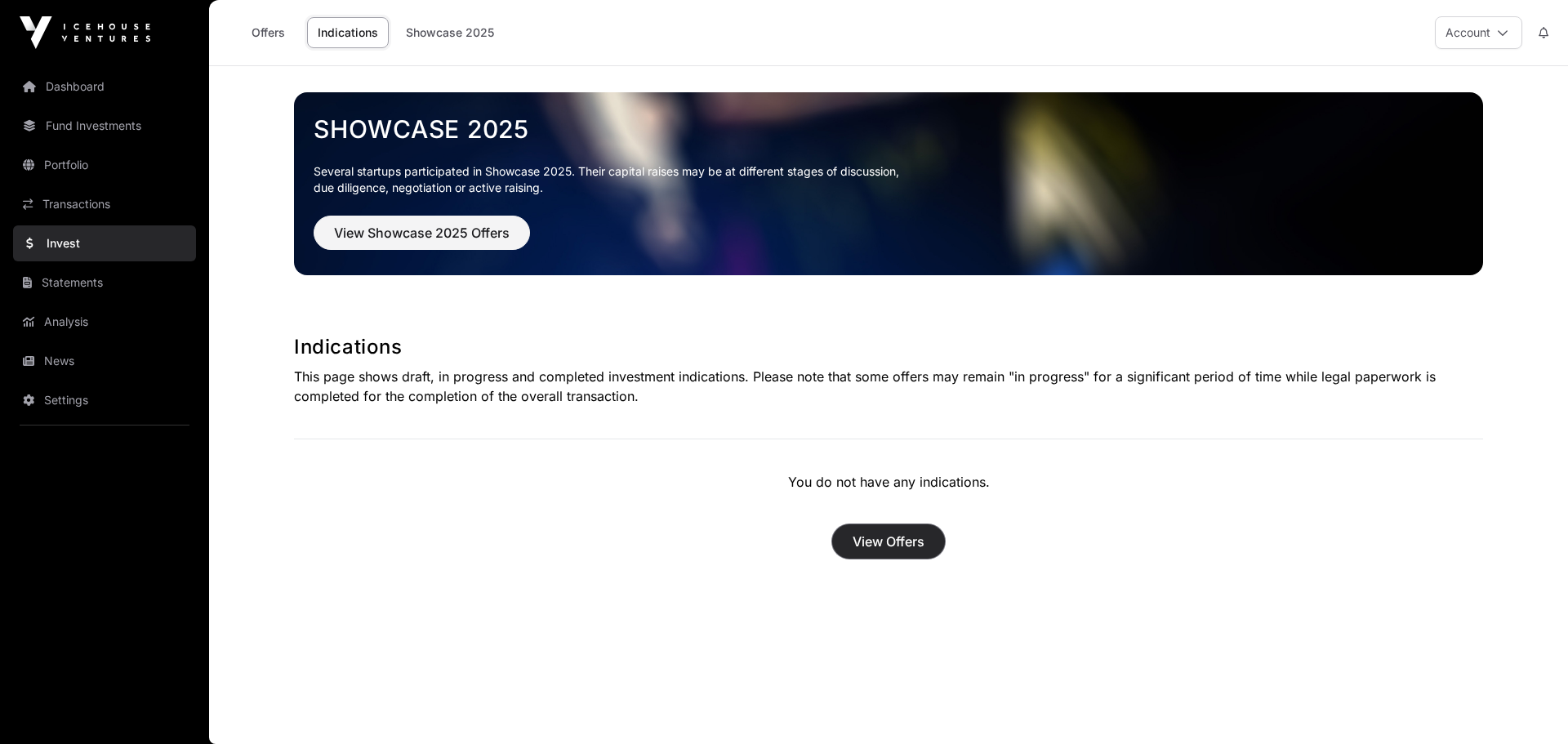
click at [900, 541] on span "View Offers" at bounding box center [888, 541] width 72 height 20
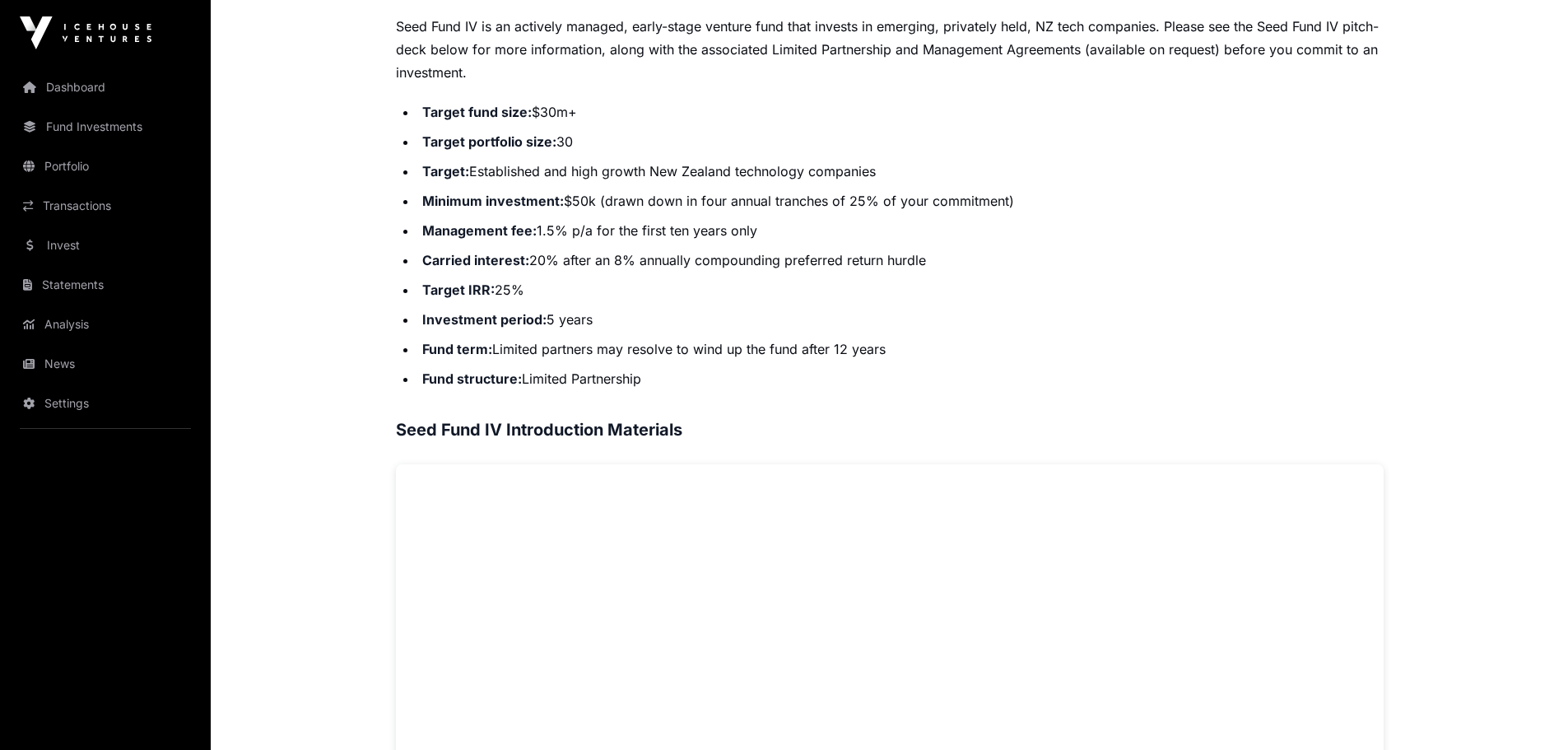
scroll to position [576, 0]
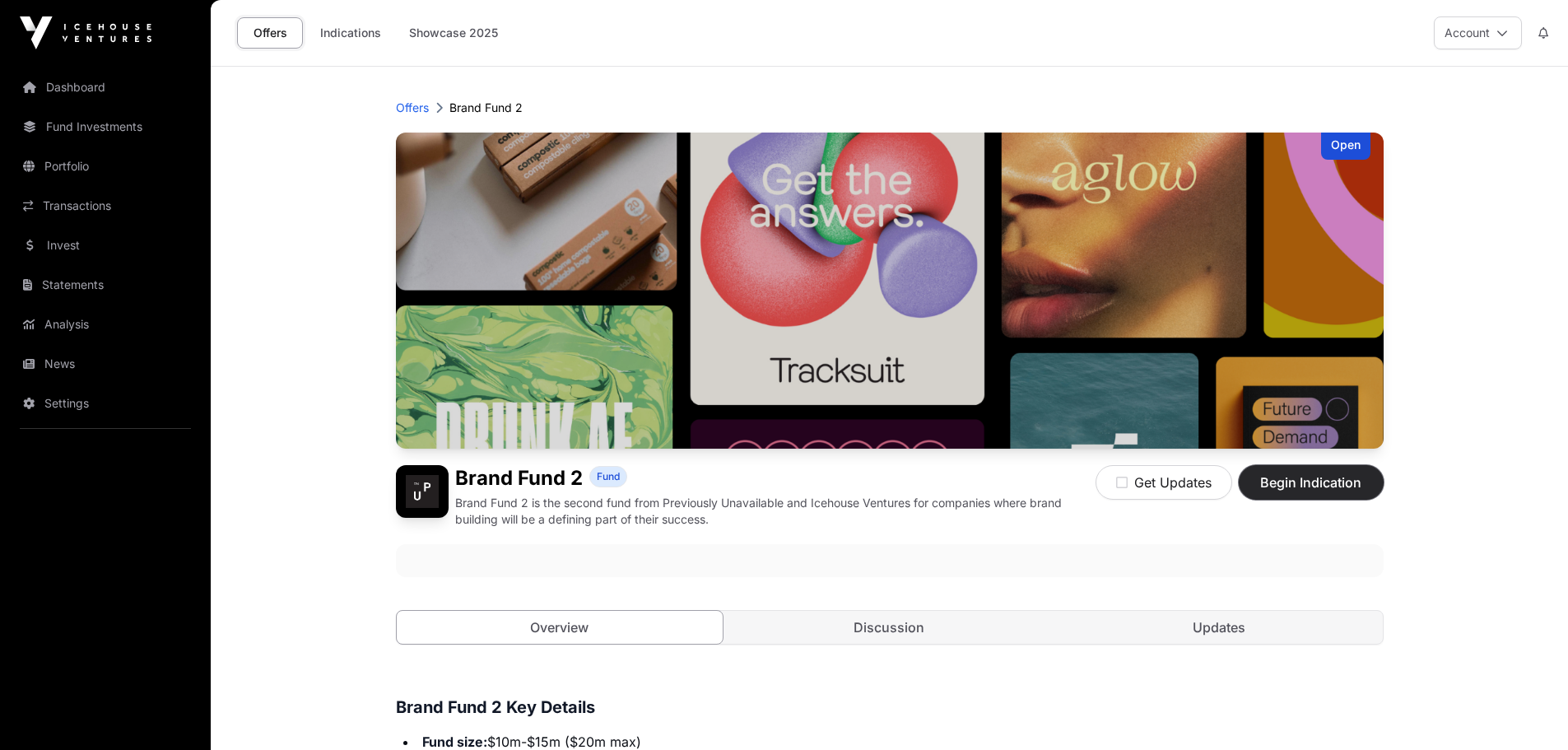
click at [1298, 487] on span "Begin Indication" at bounding box center [1311, 482] width 104 height 20
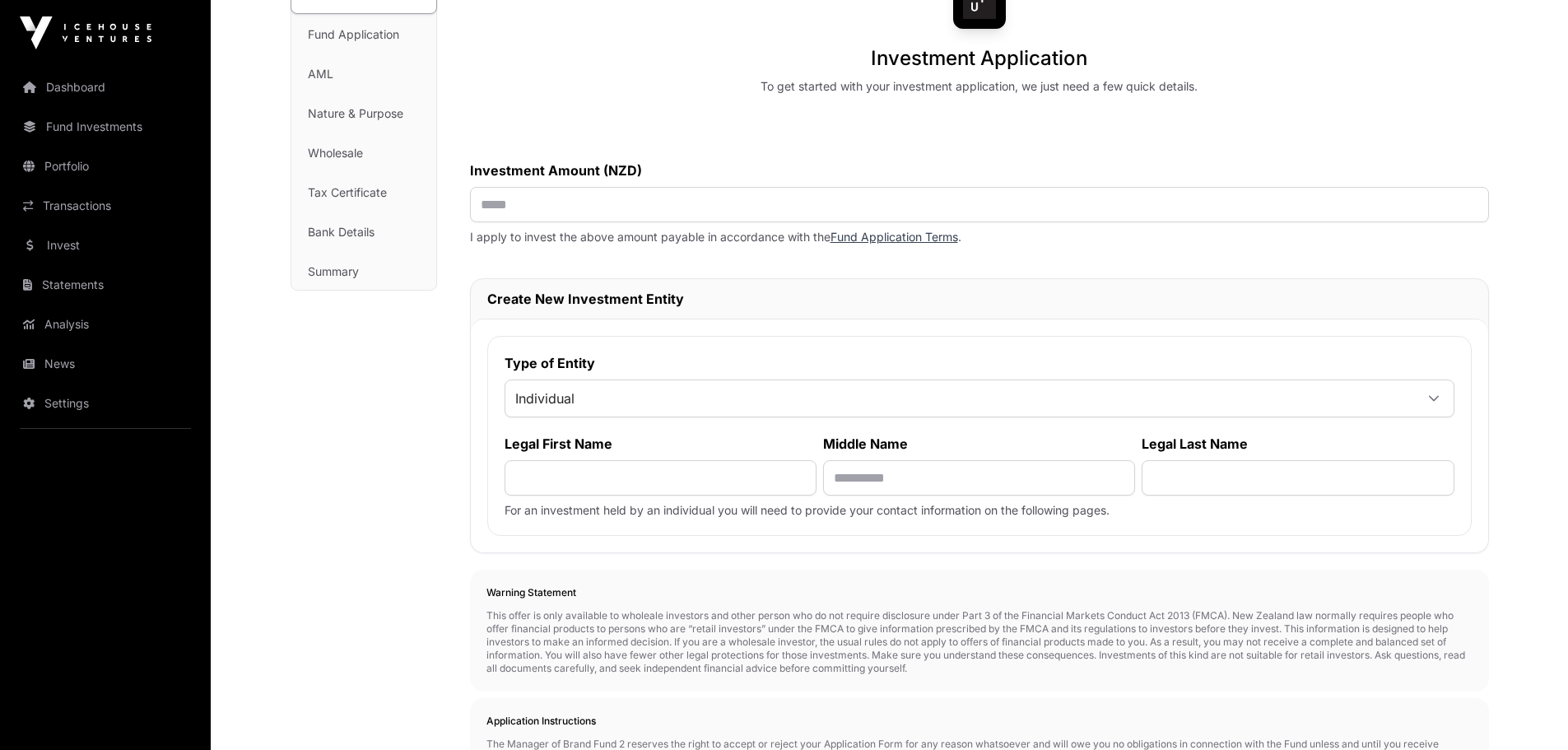
scroll to position [165, 0]
click at [589, 393] on span "Individual" at bounding box center [959, 396] width 909 height 29
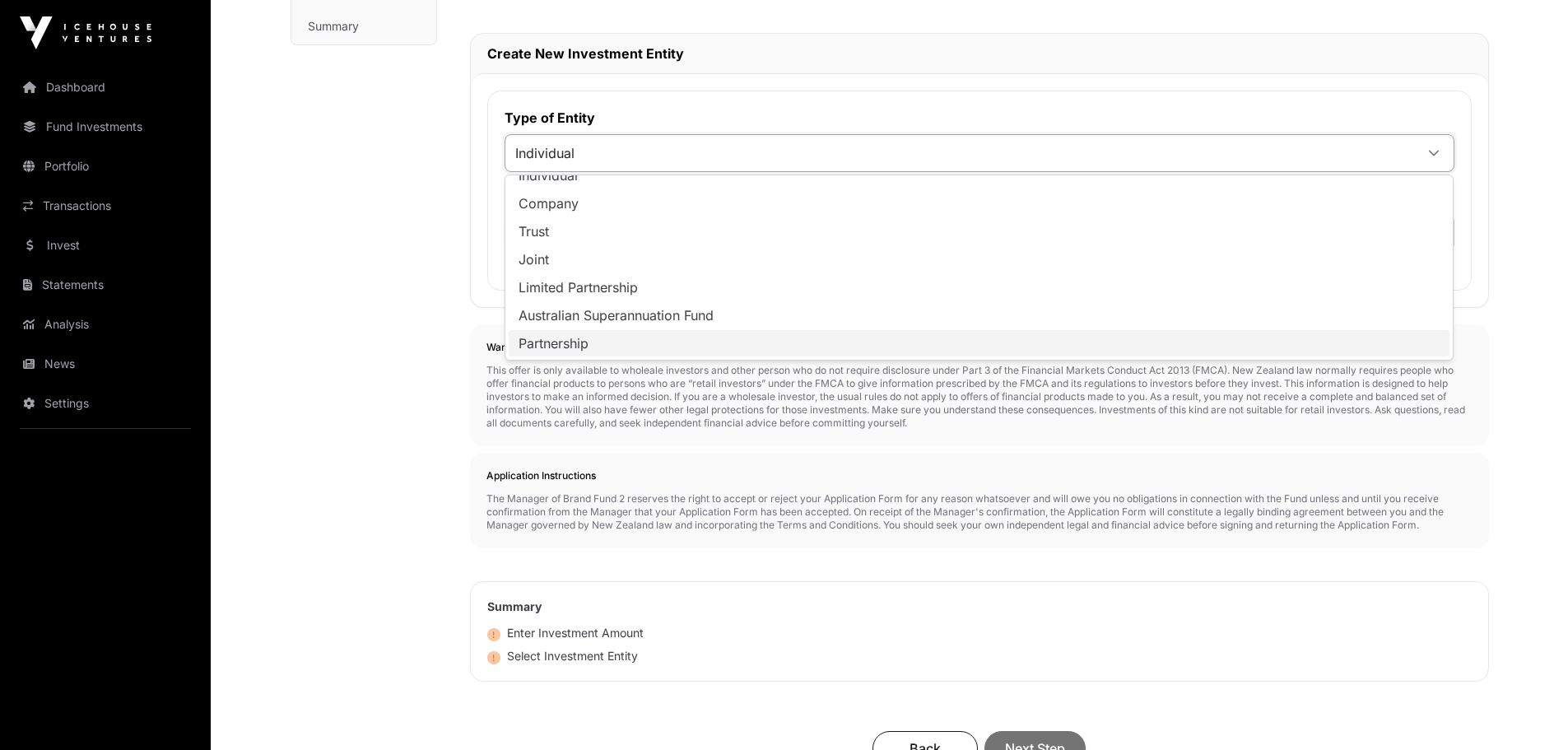
scroll to position [411, 0]
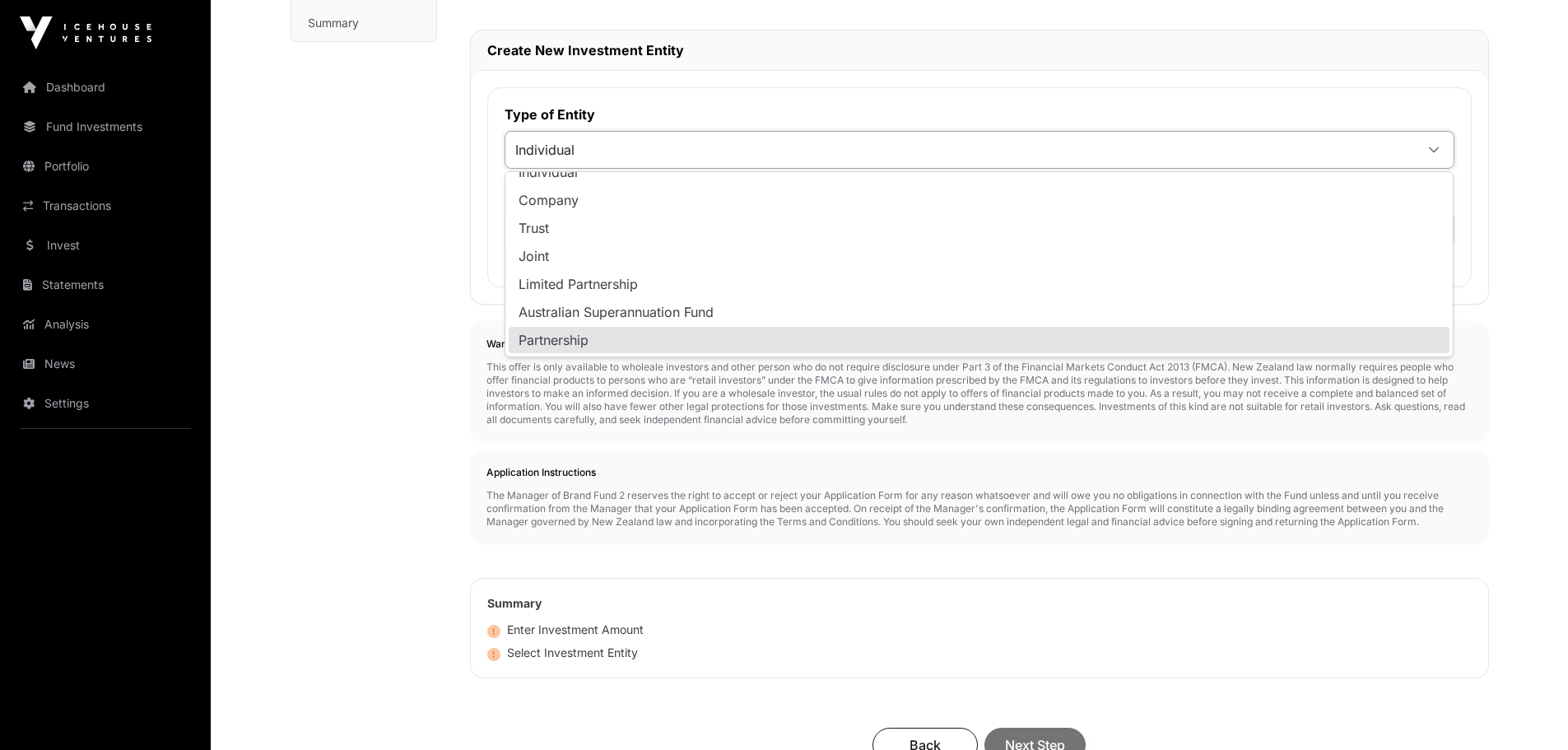
click at [396, 427] on div "Investment Fund Application AML Nature & Purpose Wholesale Tax Certificate Bank…" at bounding box center [363, 325] width 146 height 1196
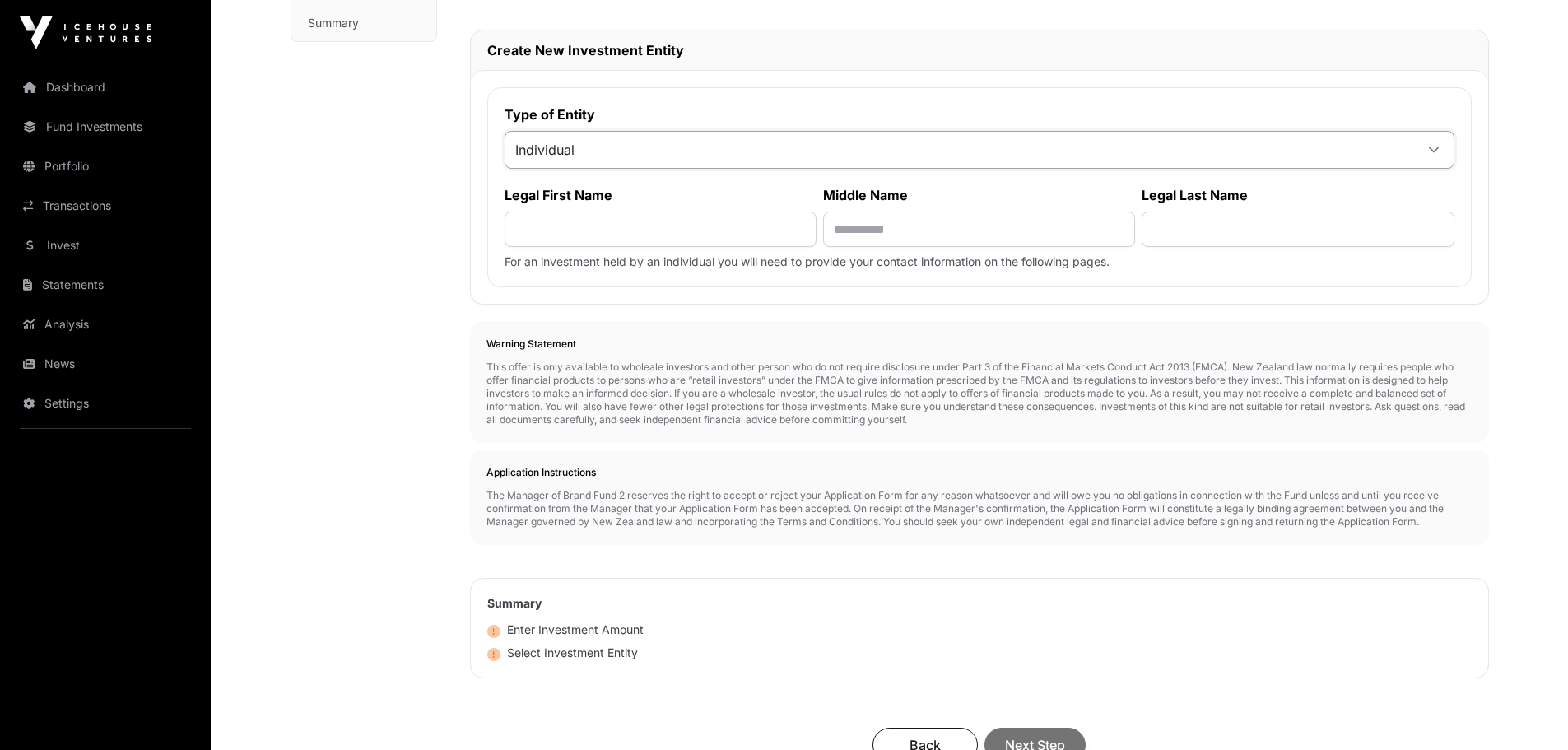
click at [575, 152] on span "Individual" at bounding box center [959, 149] width 909 height 29
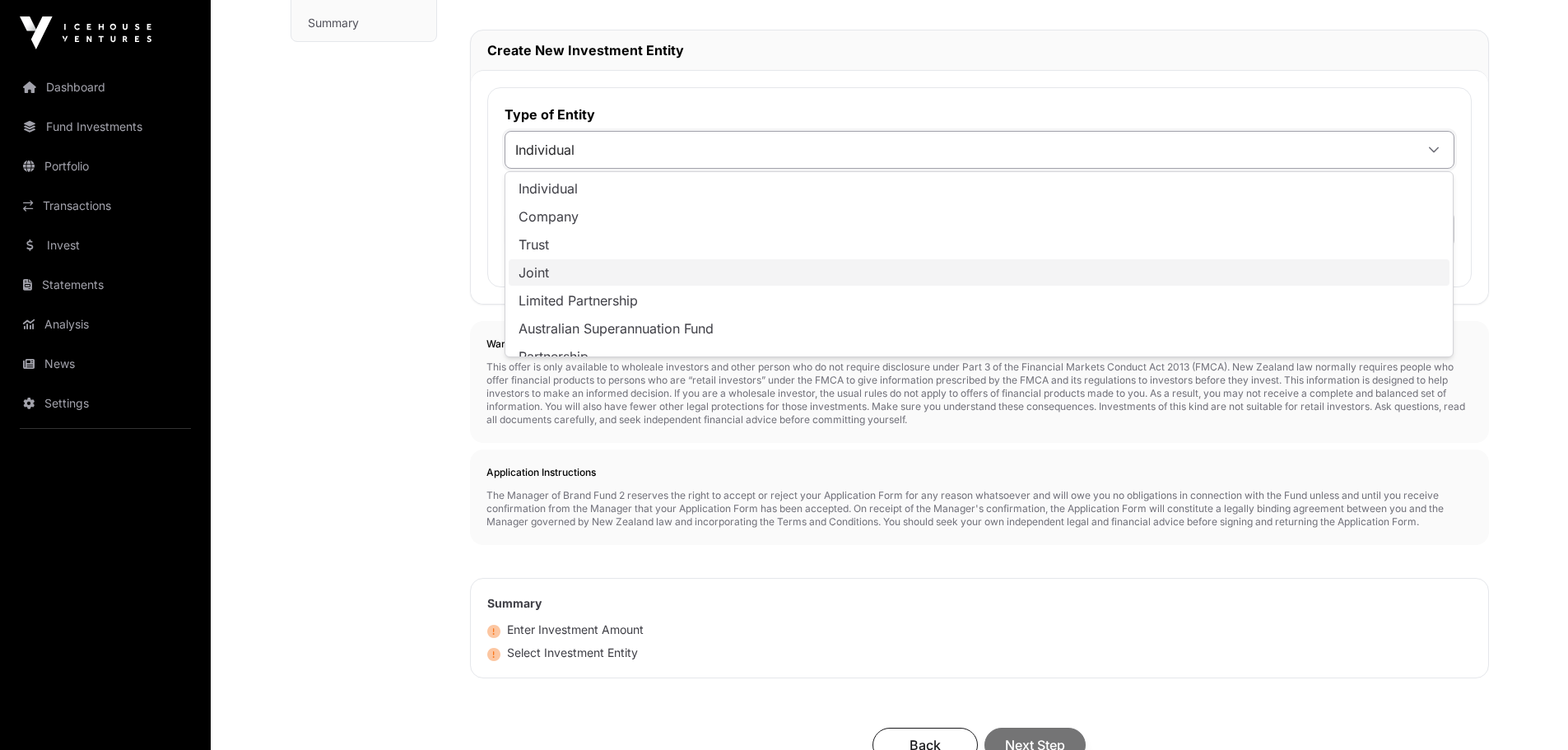
click at [574, 273] on li "Joint" at bounding box center [978, 273] width 941 height 26
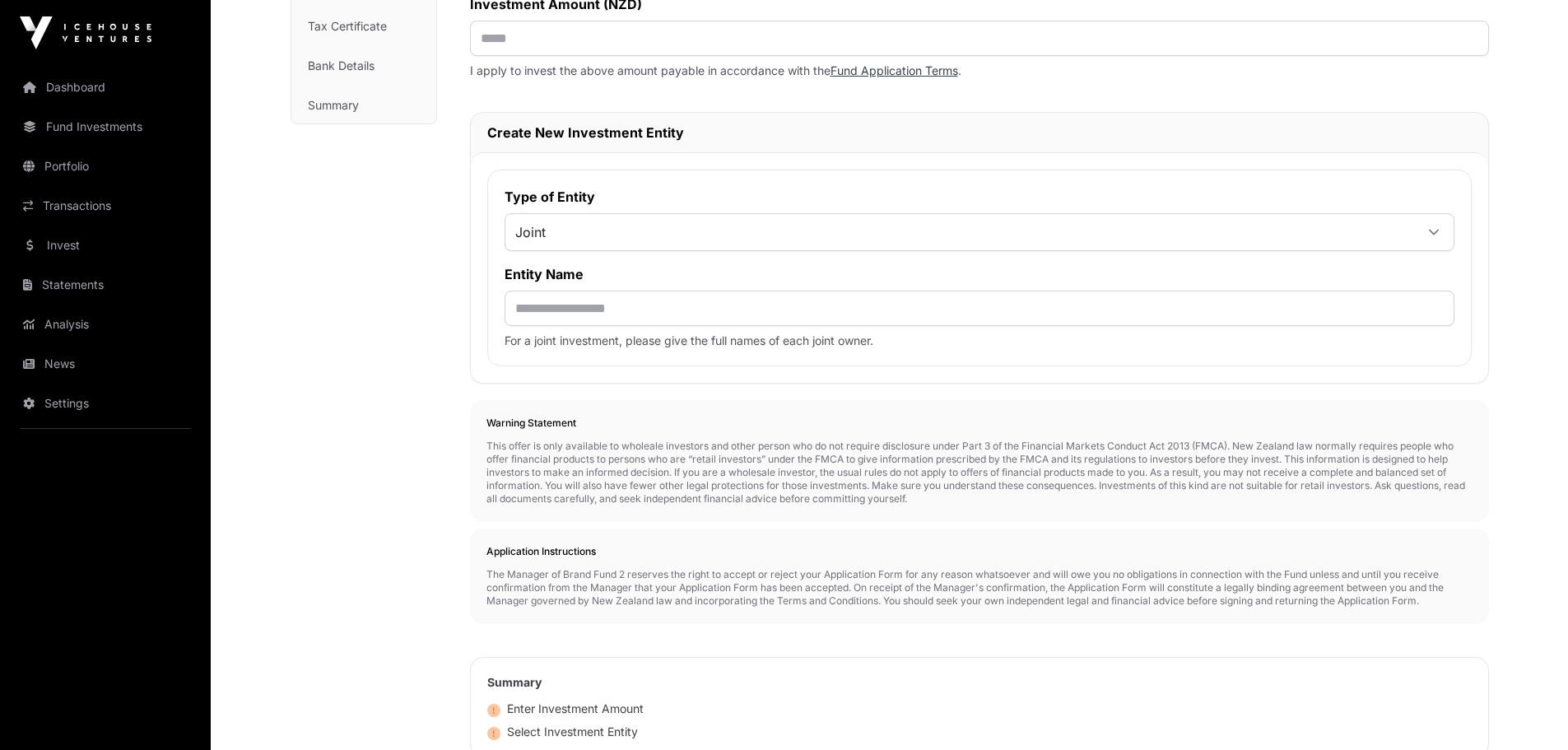
scroll to position [0, 0]
